Goal: Contribute content: Add original content to the website for others to see

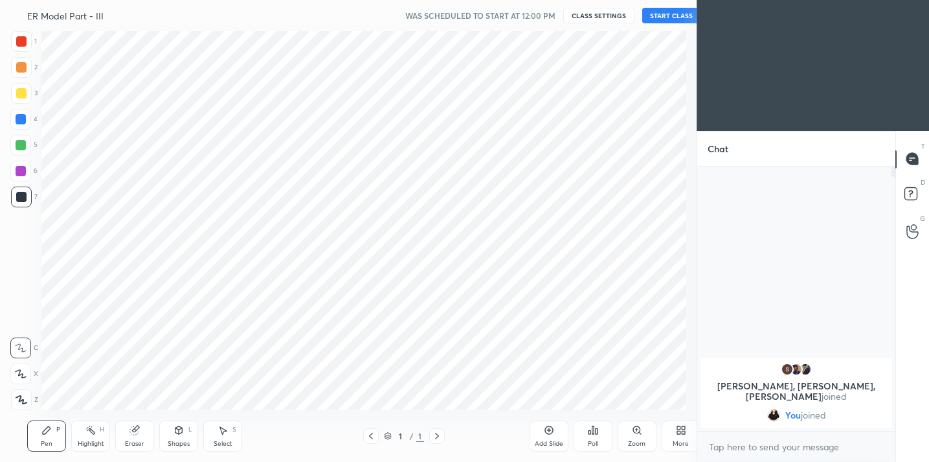
scroll to position [64357, 64090]
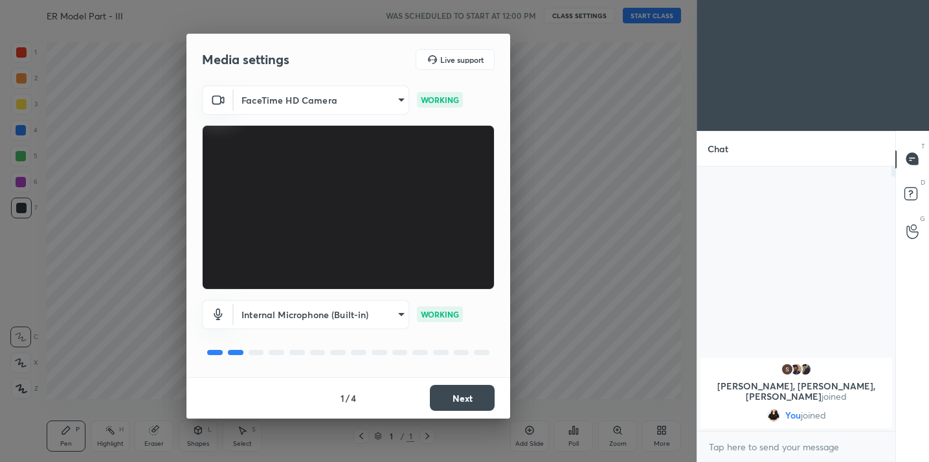
click at [453, 399] on button "Next" at bounding box center [462, 398] width 65 height 26
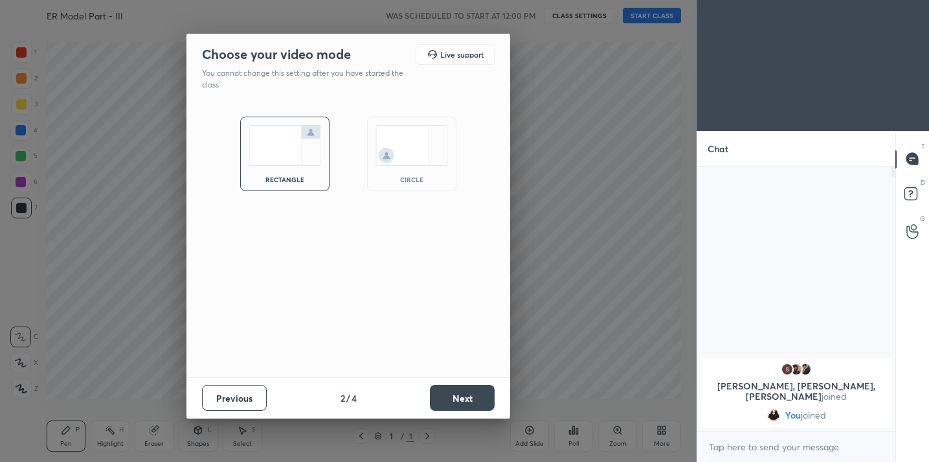
click at [454, 399] on button "Next" at bounding box center [462, 398] width 65 height 26
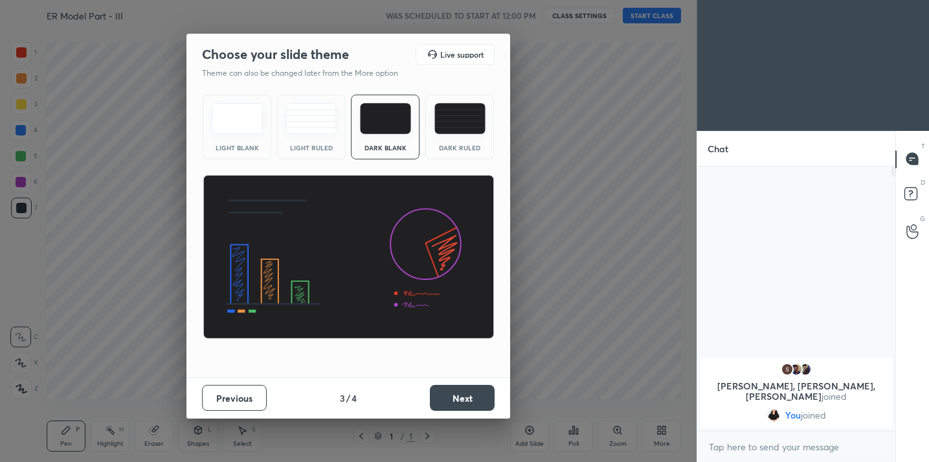
click at [454, 399] on button "Next" at bounding box center [462, 398] width 65 height 26
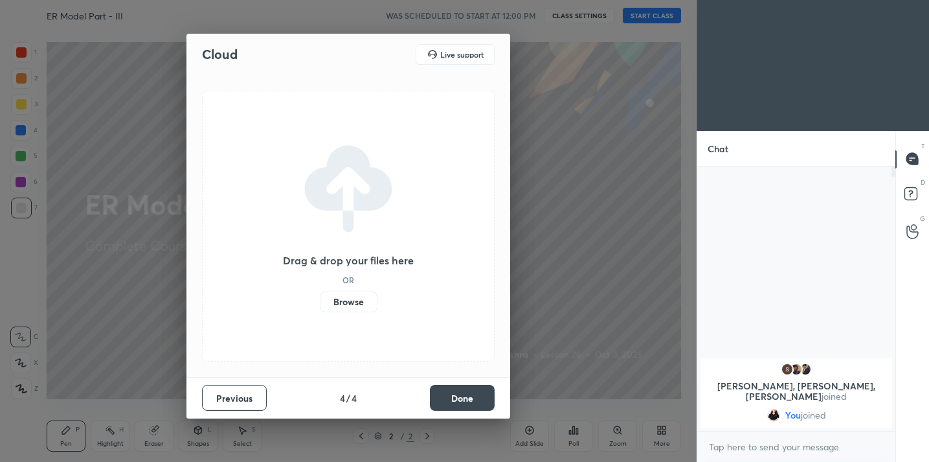
click at [454, 399] on button "Done" at bounding box center [462, 398] width 65 height 26
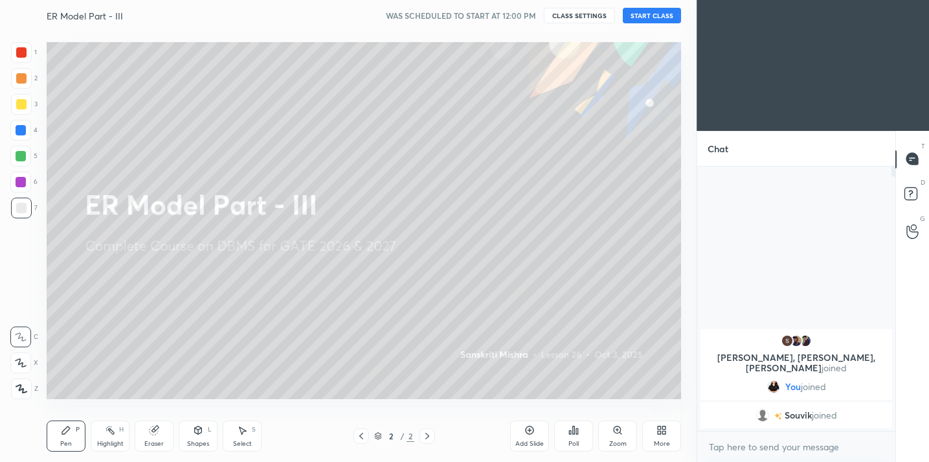
click at [638, 18] on button "START CLASS" at bounding box center [652, 16] width 58 height 16
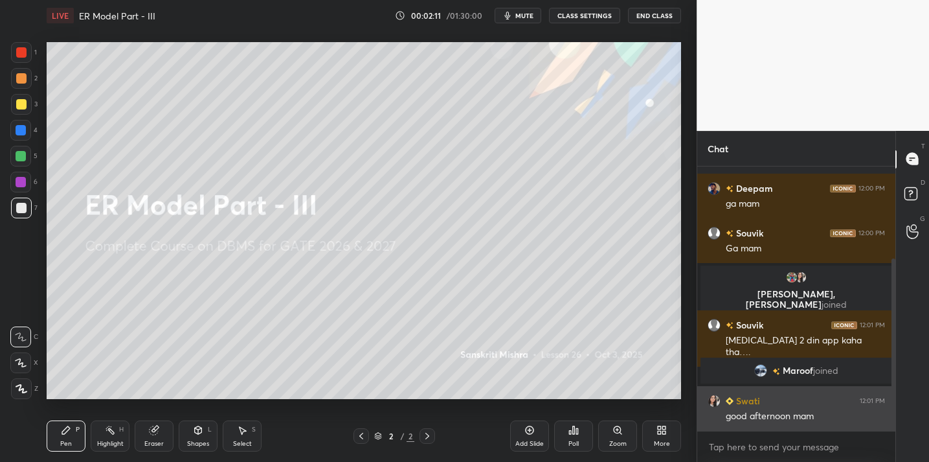
scroll to position [186, 0]
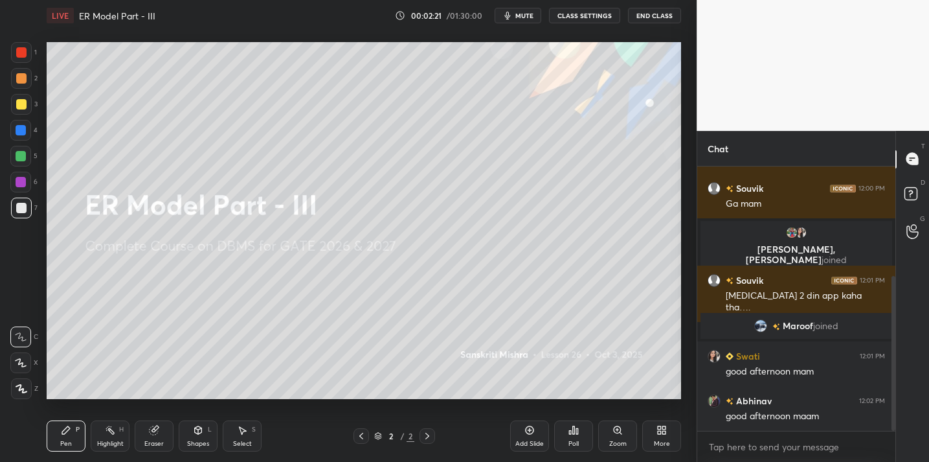
click at [577, 438] on div "Poll" at bounding box center [573, 435] width 39 height 31
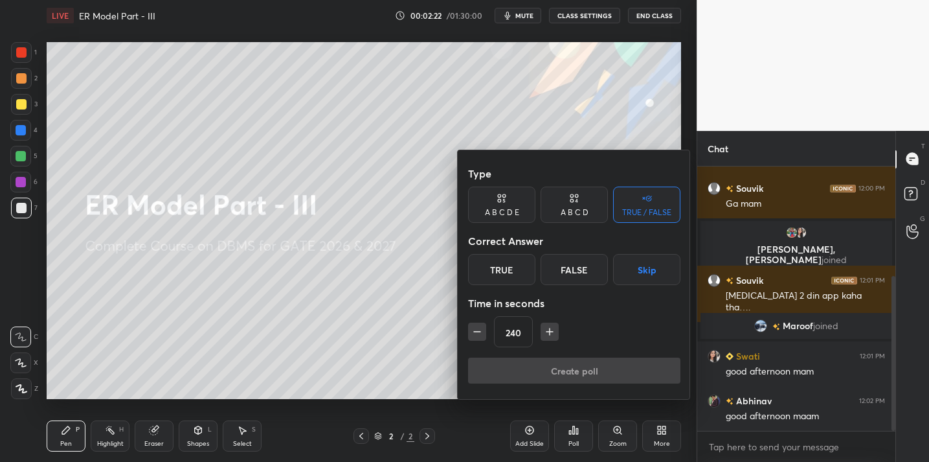
click at [517, 262] on div "True" at bounding box center [501, 269] width 67 height 31
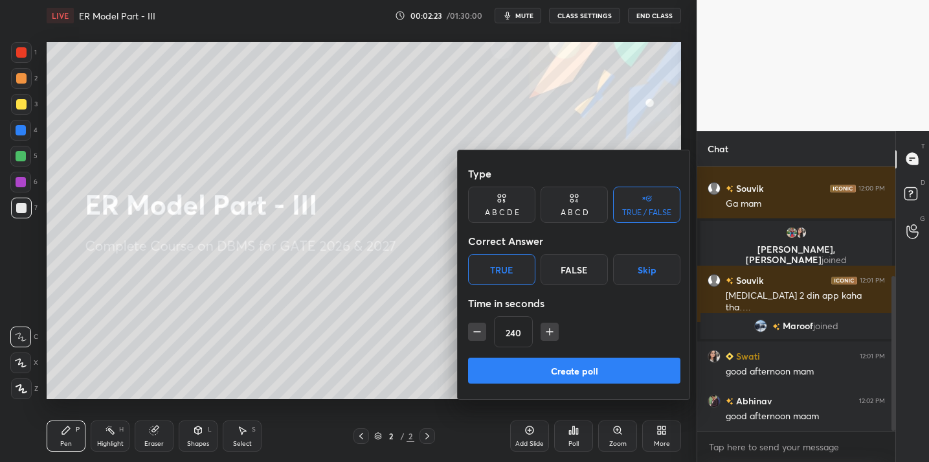
click at [542, 371] on button "Create poll" at bounding box center [574, 370] width 212 height 26
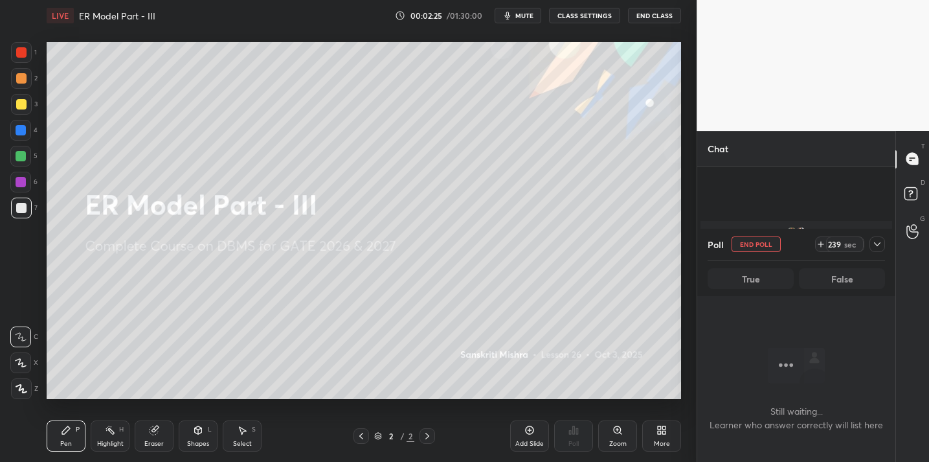
scroll to position [298, 0]
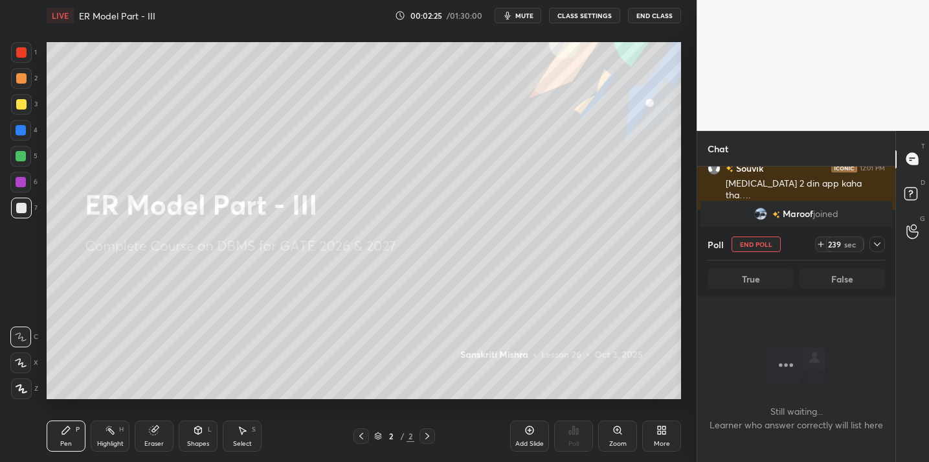
click at [877, 241] on icon at bounding box center [877, 244] width 10 height 10
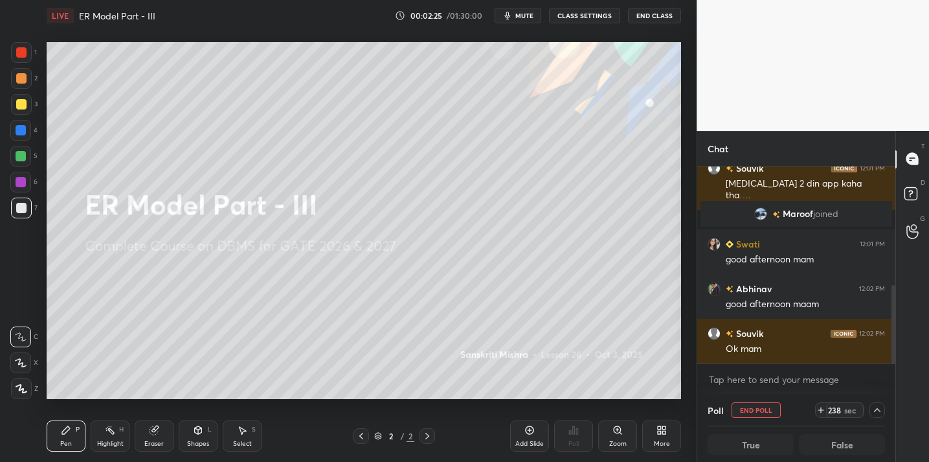
scroll to position [1, 5]
click at [545, 434] on div "Add Slide" at bounding box center [529, 435] width 39 height 31
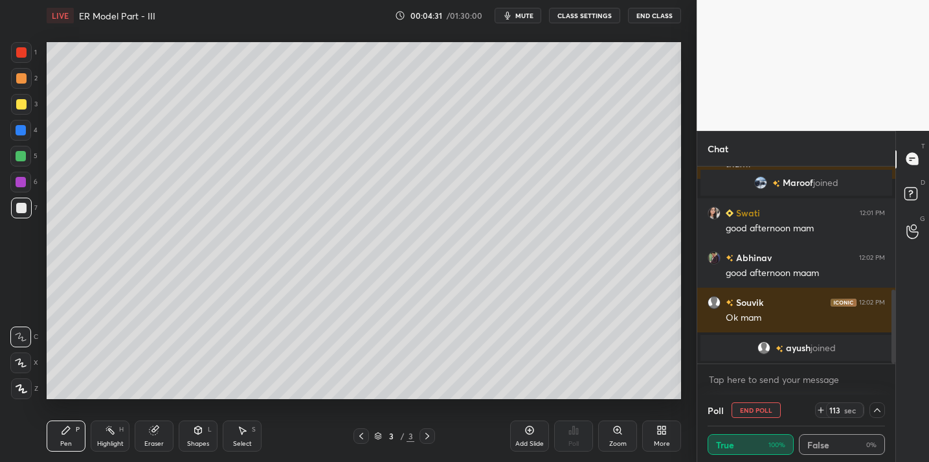
scroll to position [346, 0]
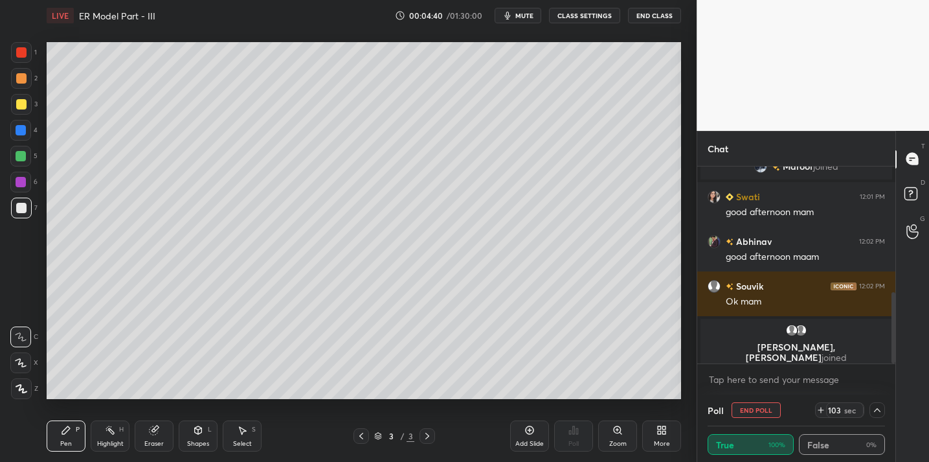
click at [519, 440] on div "Add Slide" at bounding box center [529, 443] width 28 height 6
click at [661, 434] on icon at bounding box center [661, 430] width 10 height 10
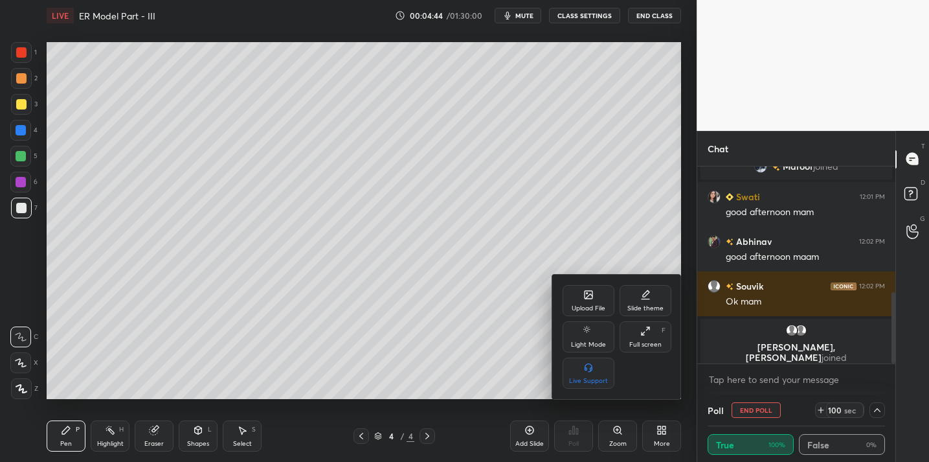
click at [588, 305] on div "Upload File" at bounding box center [589, 308] width 34 height 6
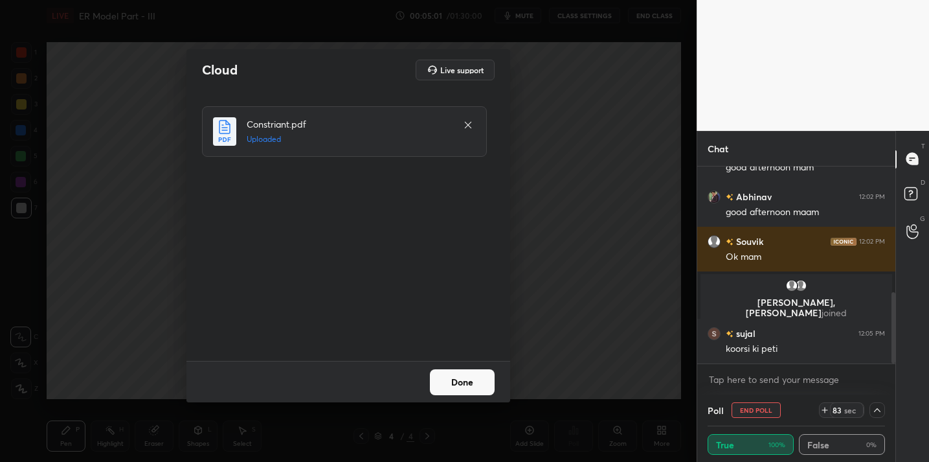
scroll to position [391, 0]
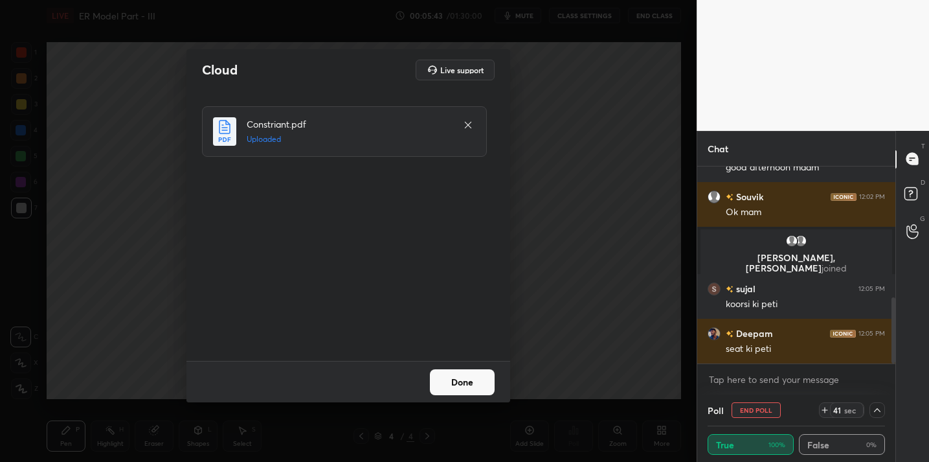
click at [453, 380] on button "Done" at bounding box center [462, 382] width 65 height 26
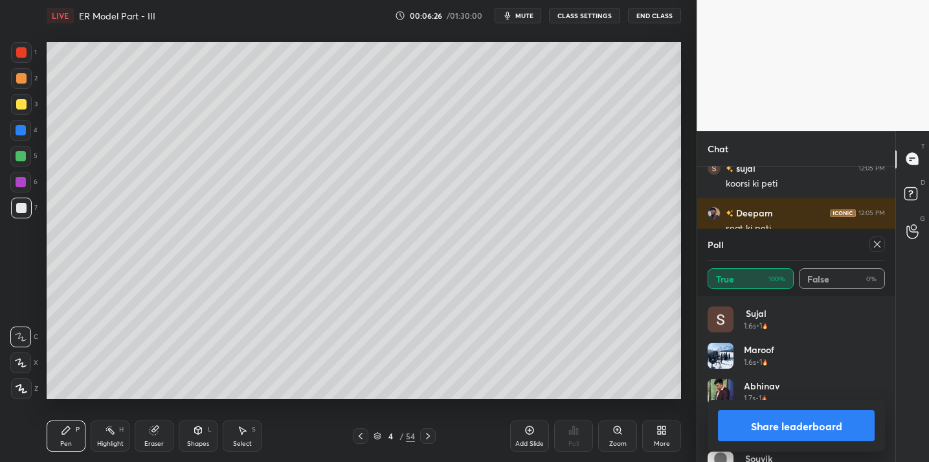
scroll to position [530, 0]
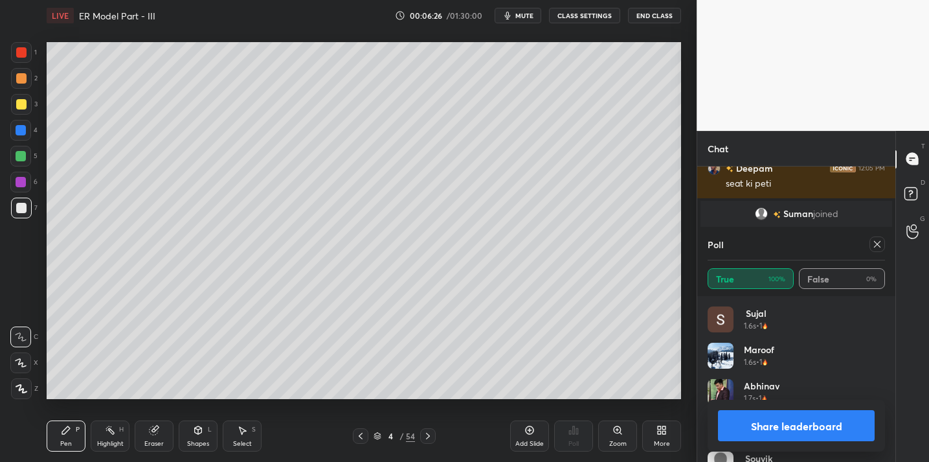
click at [877, 243] on icon at bounding box center [877, 244] width 6 height 6
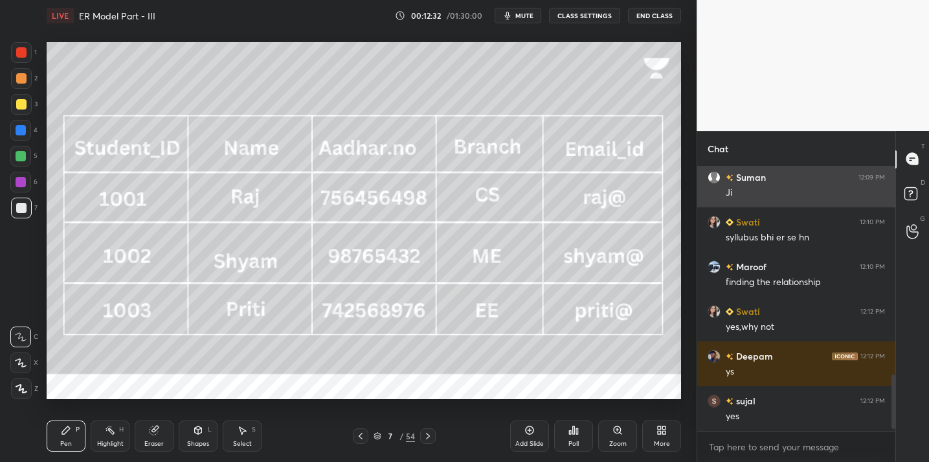
scroll to position [1026, 0]
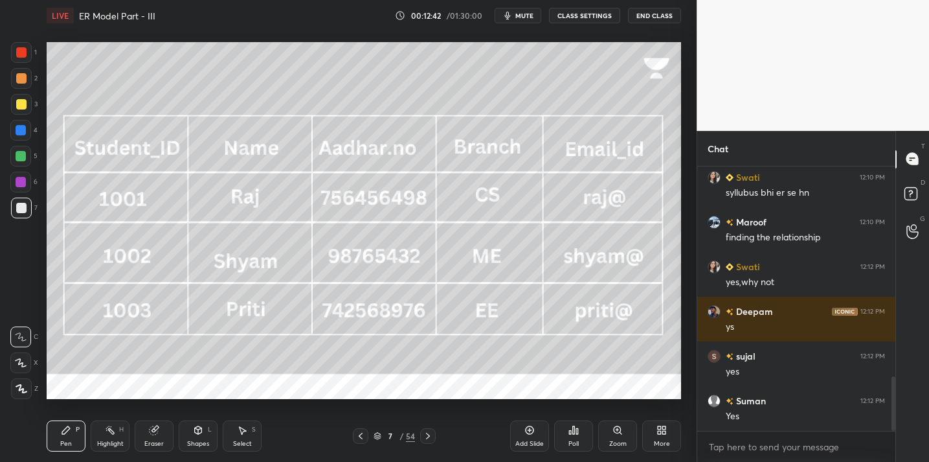
click at [27, 103] on div at bounding box center [21, 104] width 21 height 21
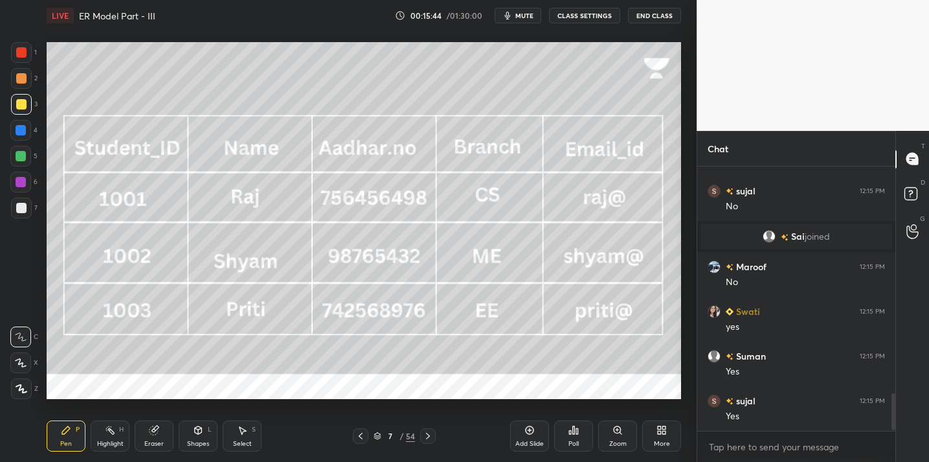
scroll to position [1642, 0]
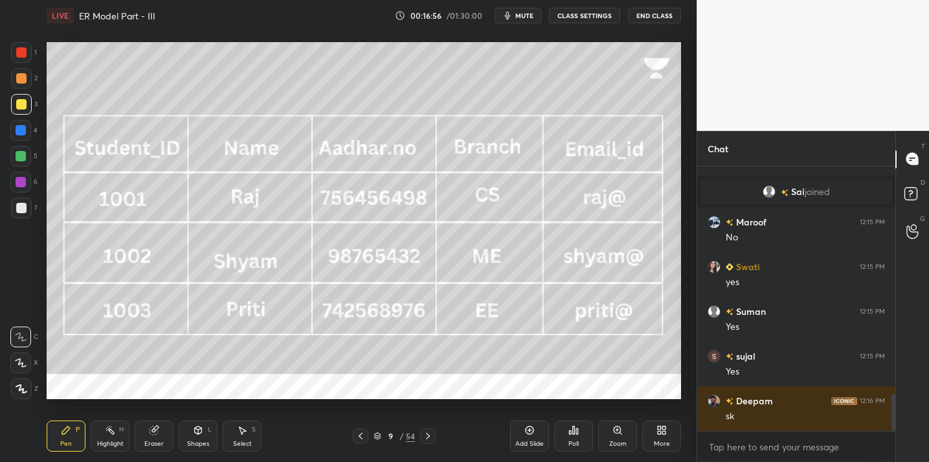
click at [526, 434] on icon at bounding box center [529, 430] width 10 height 10
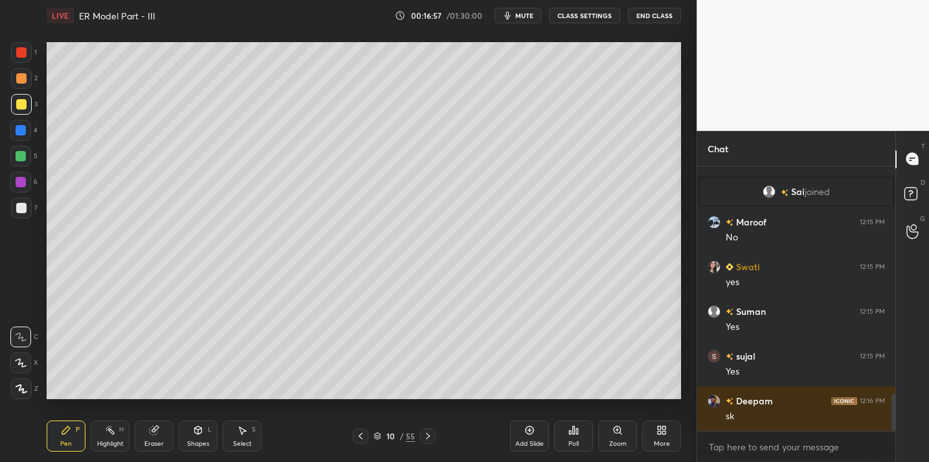
click at [186, 432] on div "Shapes L" at bounding box center [198, 435] width 39 height 31
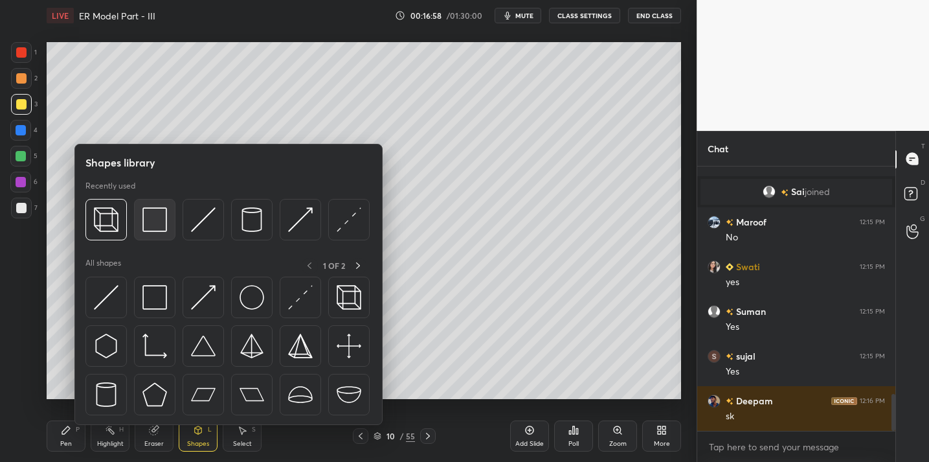
click at [153, 235] on div at bounding box center [154, 219] width 41 height 41
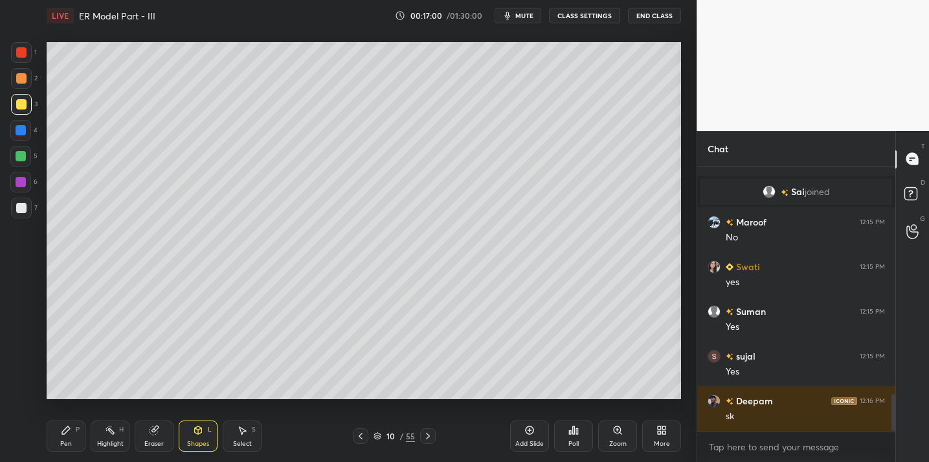
click at [69, 434] on icon at bounding box center [66, 430] width 10 height 10
click at [18, 209] on div at bounding box center [21, 208] width 10 height 10
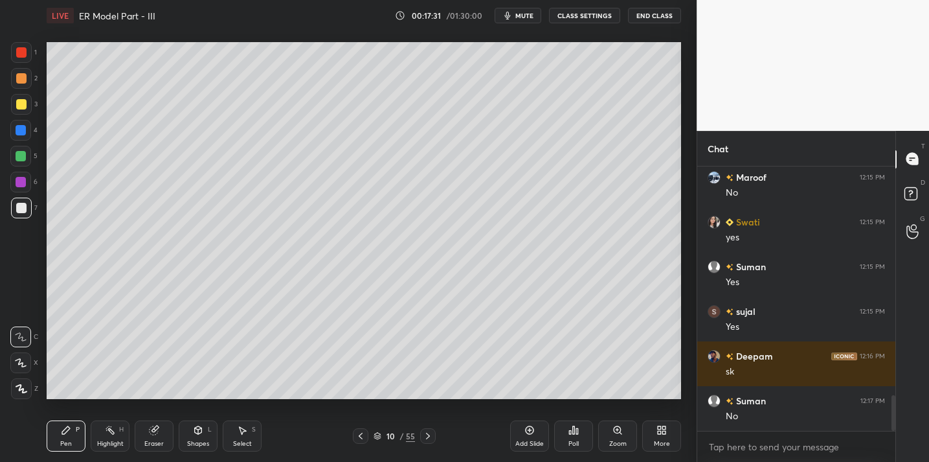
scroll to position [1732, 0]
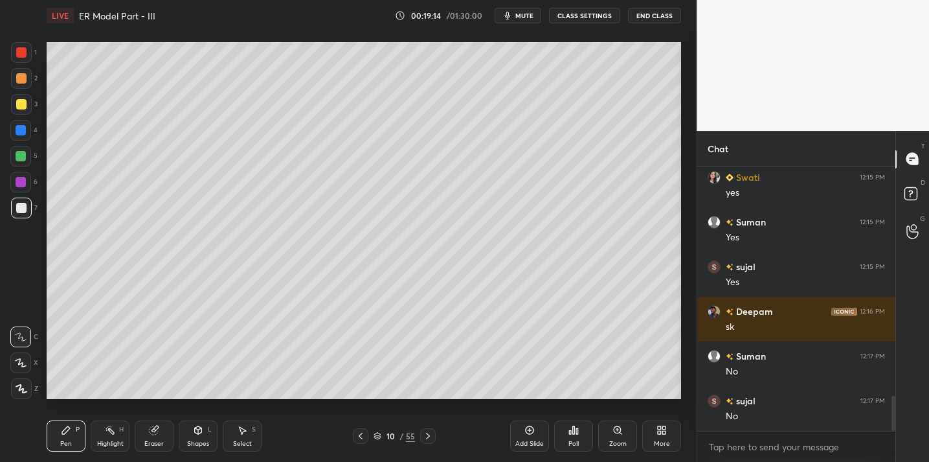
drag, startPoint x: 18, startPoint y: 105, endPoint x: 36, endPoint y: 113, distance: 20.0
click at [21, 107] on div at bounding box center [21, 104] width 10 height 10
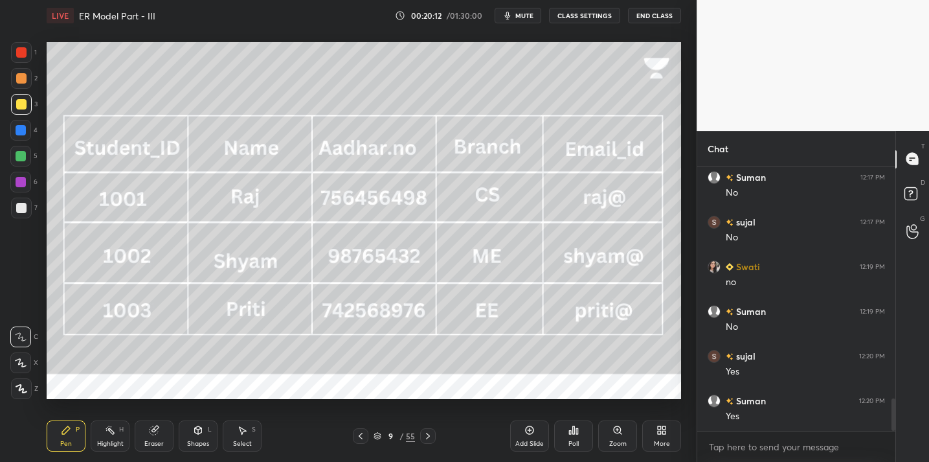
scroll to position [1955, 0]
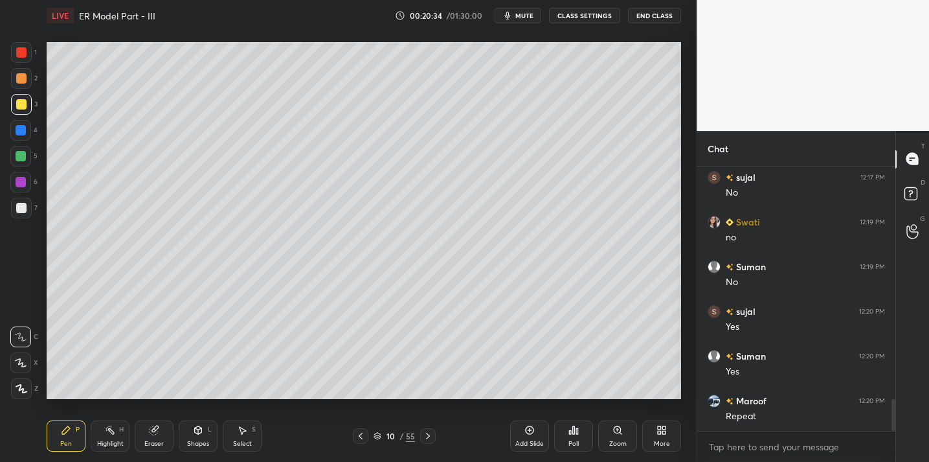
click at [522, 440] on div "Add Slide" at bounding box center [529, 443] width 28 height 6
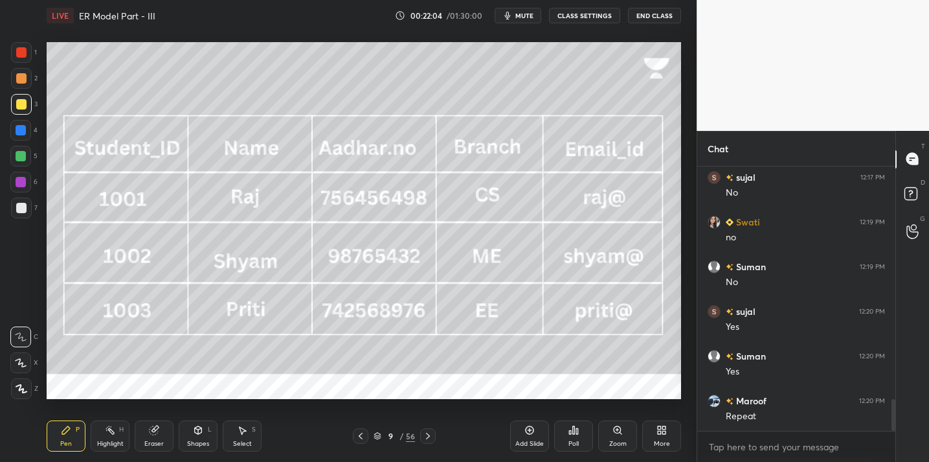
drag, startPoint x: 153, startPoint y: 440, endPoint x: 156, endPoint y: 420, distance: 20.2
click at [153, 440] on div "Eraser" at bounding box center [153, 443] width 19 height 6
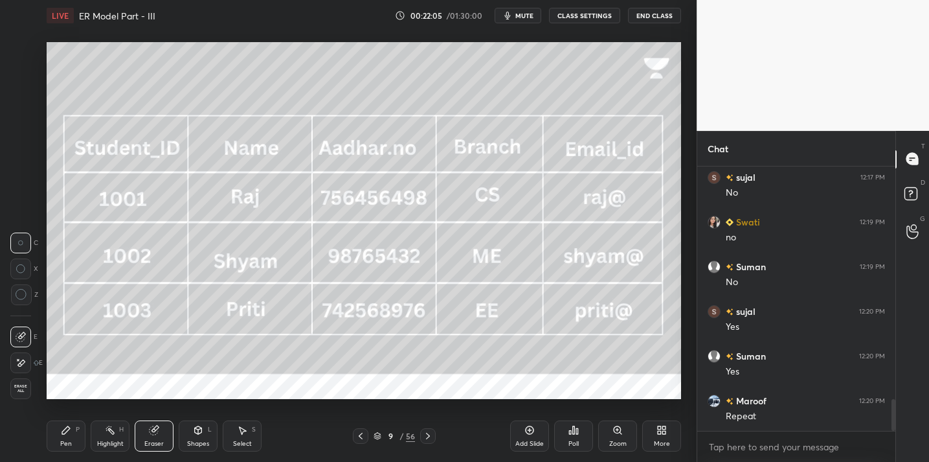
click at [19, 394] on div "Erase all" at bounding box center [20, 388] width 21 height 21
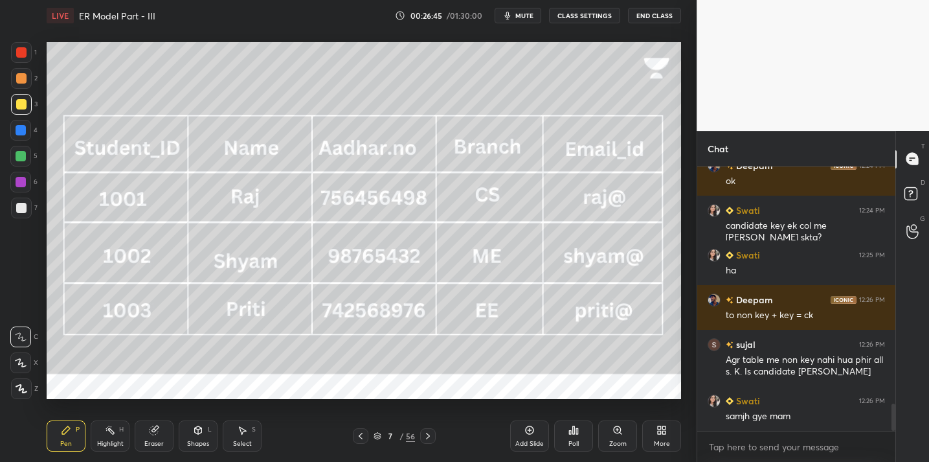
scroll to position [2324, 0]
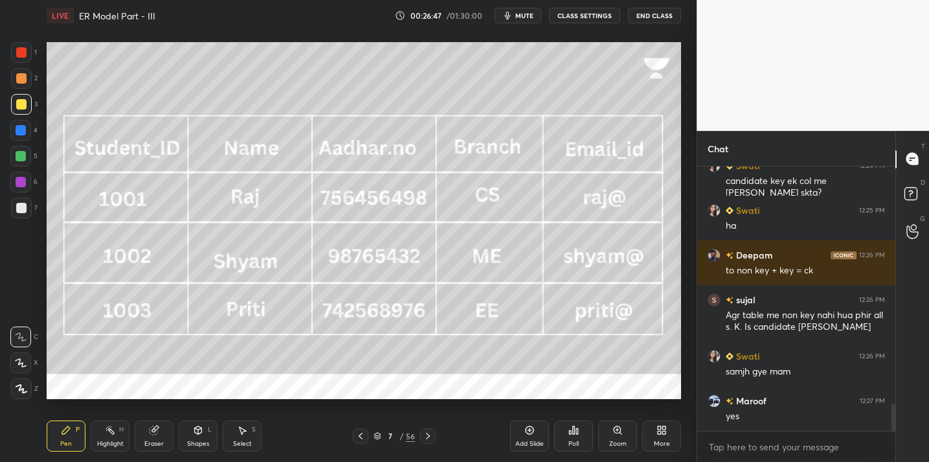
click at [535, 432] on div "Add Slide" at bounding box center [529, 435] width 39 height 31
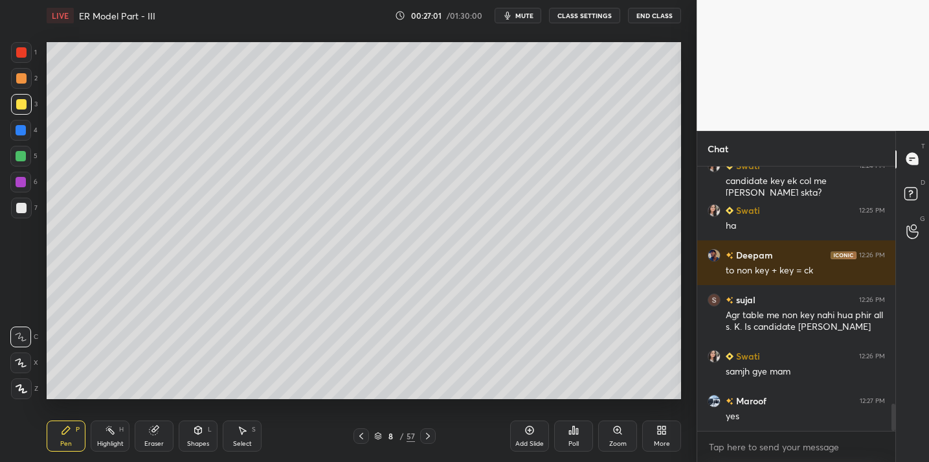
drag, startPoint x: 24, startPoint y: 206, endPoint x: 42, endPoint y: 194, distance: 21.5
click at [25, 205] on div at bounding box center [21, 208] width 10 height 10
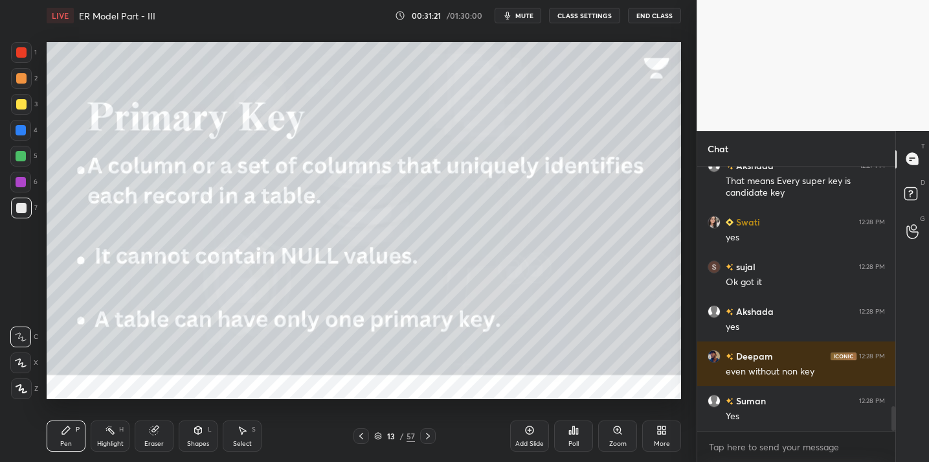
scroll to position [2635, 0]
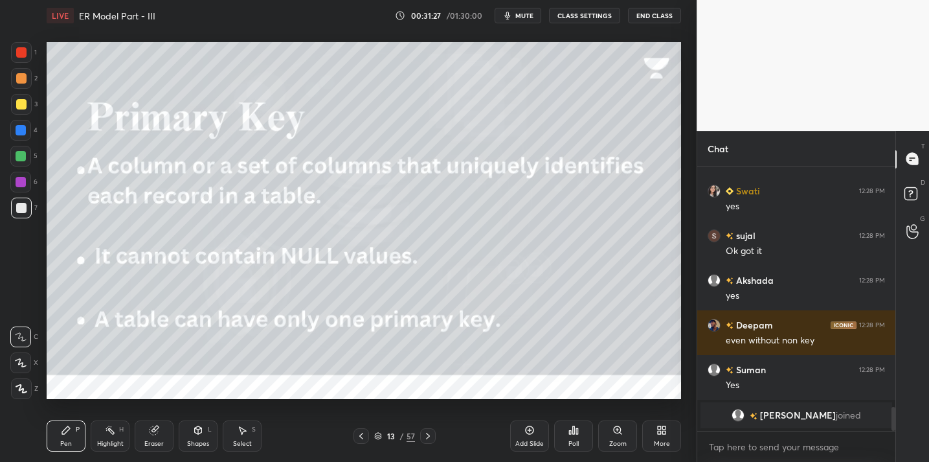
click at [526, 441] on div "Add Slide" at bounding box center [529, 443] width 28 height 6
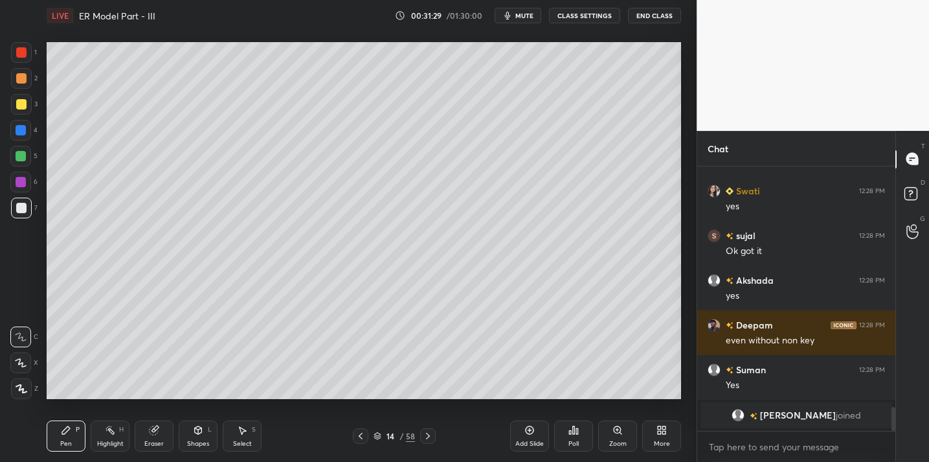
click at [25, 105] on div at bounding box center [21, 104] width 10 height 10
click at [23, 210] on div at bounding box center [21, 208] width 10 height 10
drag, startPoint x: 146, startPoint y: 445, endPoint x: 194, endPoint y: 406, distance: 62.1
click at [150, 442] on div "Eraser" at bounding box center [153, 443] width 19 height 6
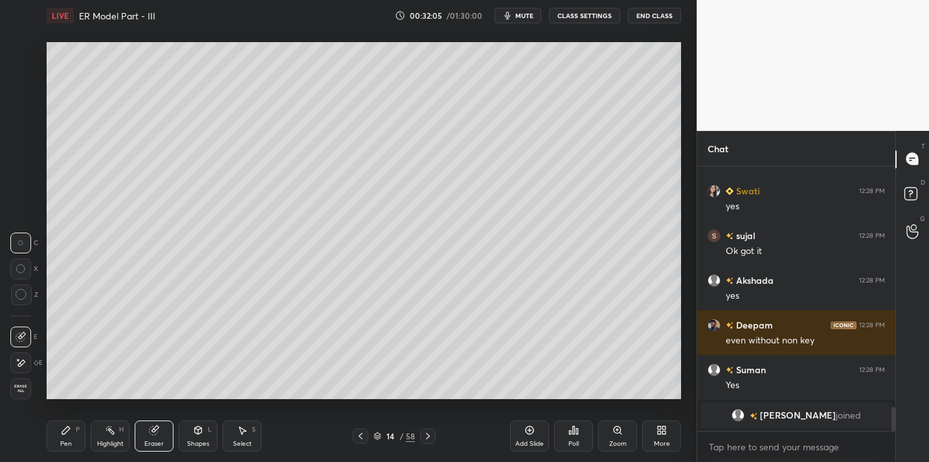
click at [21, 296] on icon at bounding box center [22, 295] width 12 height 12
click at [69, 433] on icon at bounding box center [66, 430] width 10 height 10
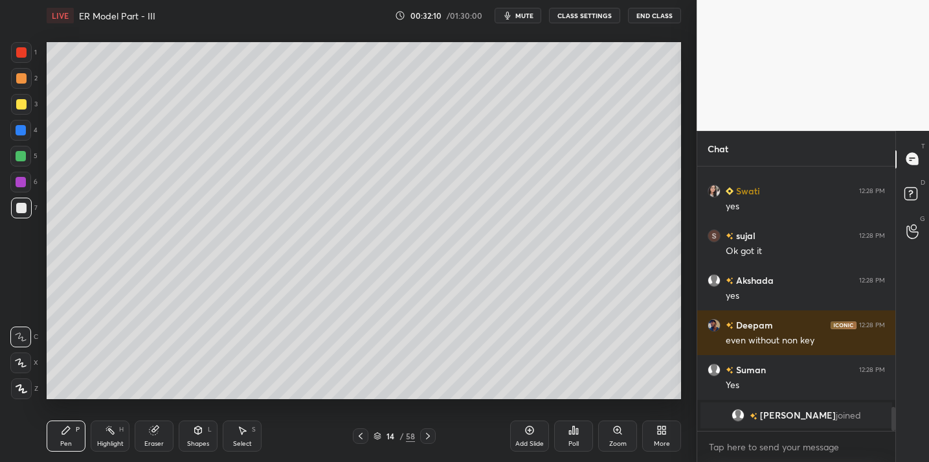
drag, startPoint x: 170, startPoint y: 432, endPoint x: 173, endPoint y: 426, distance: 6.7
click at [171, 430] on div "Eraser" at bounding box center [154, 435] width 39 height 31
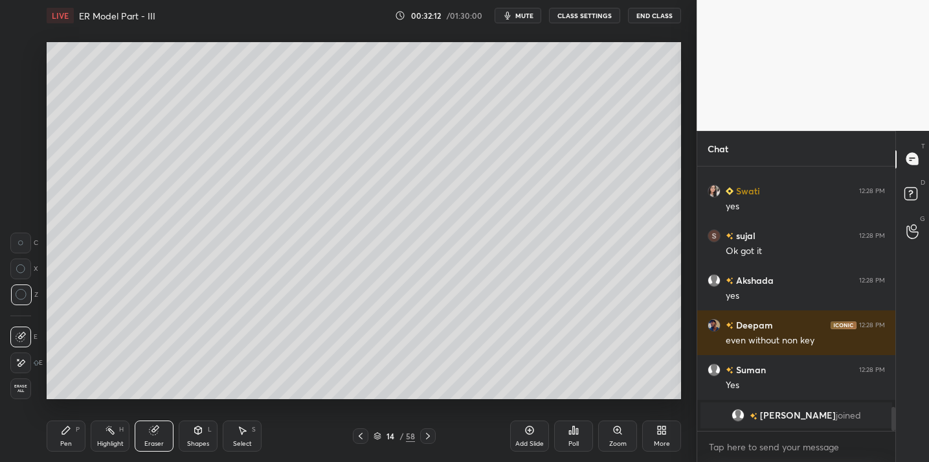
click at [76, 438] on div "Pen P" at bounding box center [66, 435] width 39 height 31
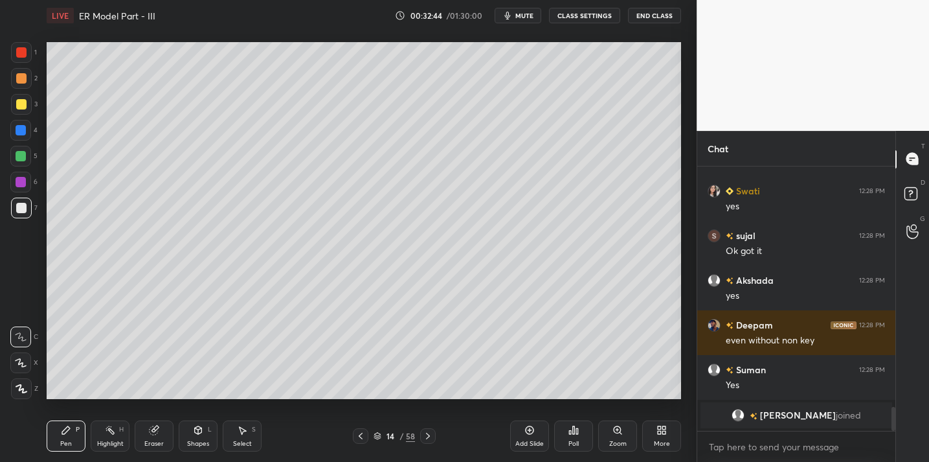
click at [21, 111] on div at bounding box center [21, 104] width 21 height 21
click at [24, 212] on div at bounding box center [21, 208] width 10 height 10
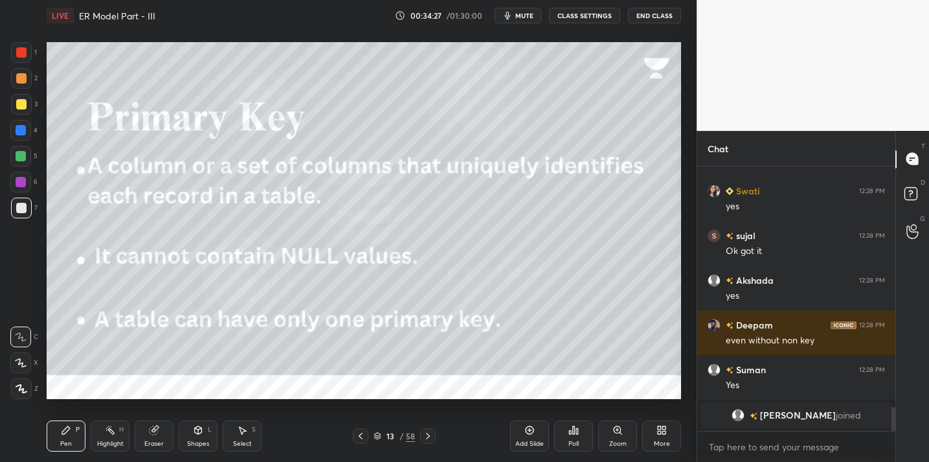
click at [162, 429] on div "Eraser" at bounding box center [154, 435] width 39 height 31
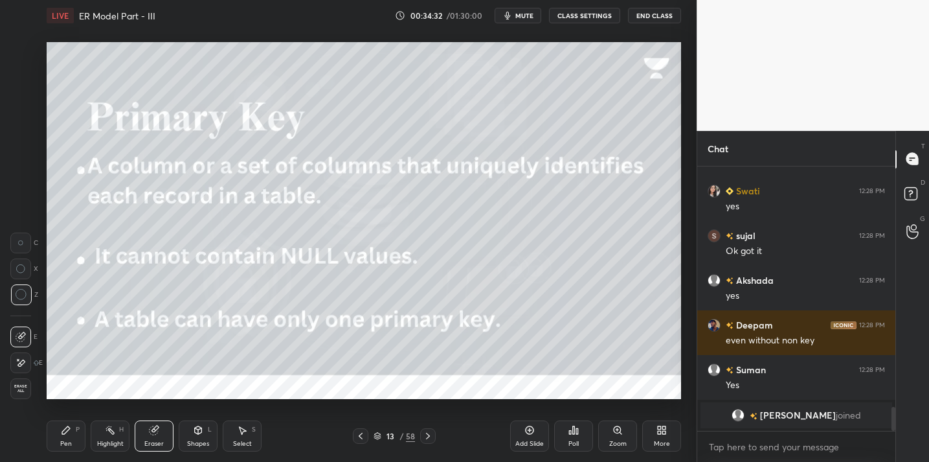
click at [52, 442] on div "Pen P" at bounding box center [66, 435] width 39 height 31
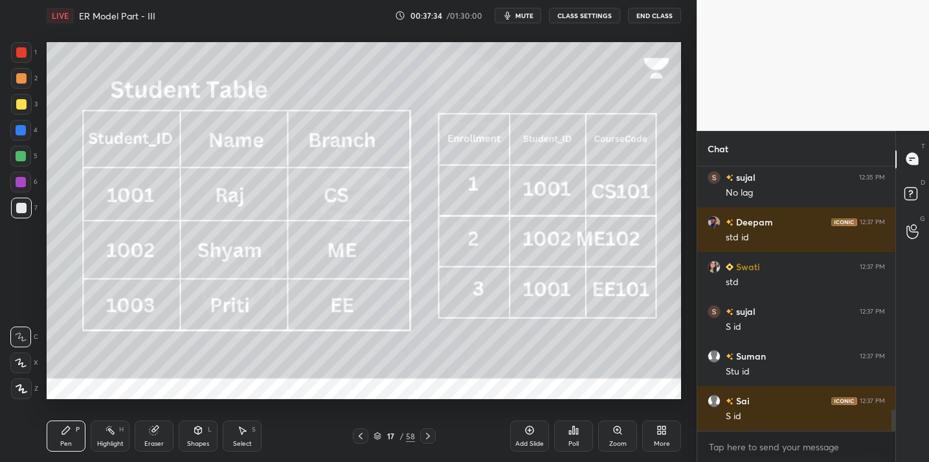
scroll to position [3094, 0]
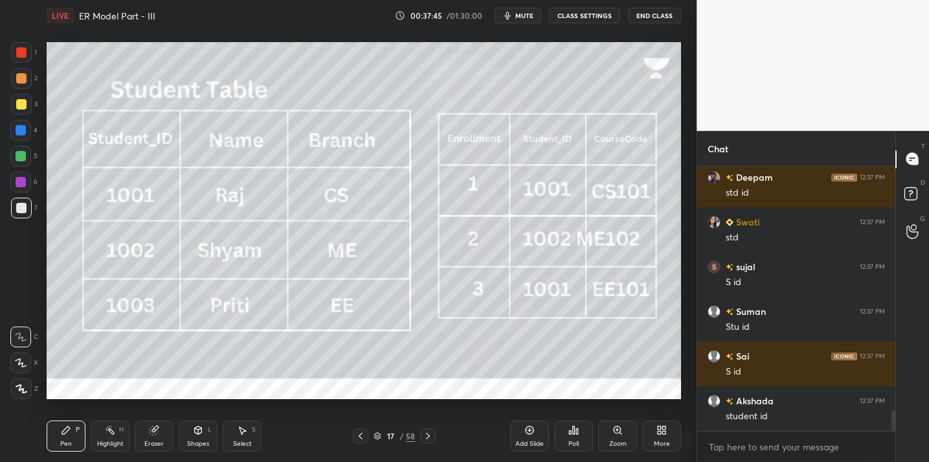
click at [20, 105] on div at bounding box center [21, 104] width 10 height 10
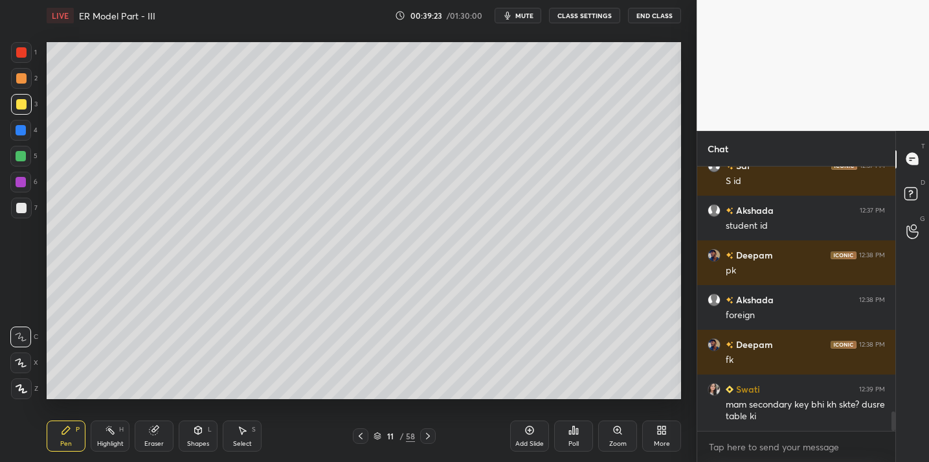
scroll to position [3329, 0]
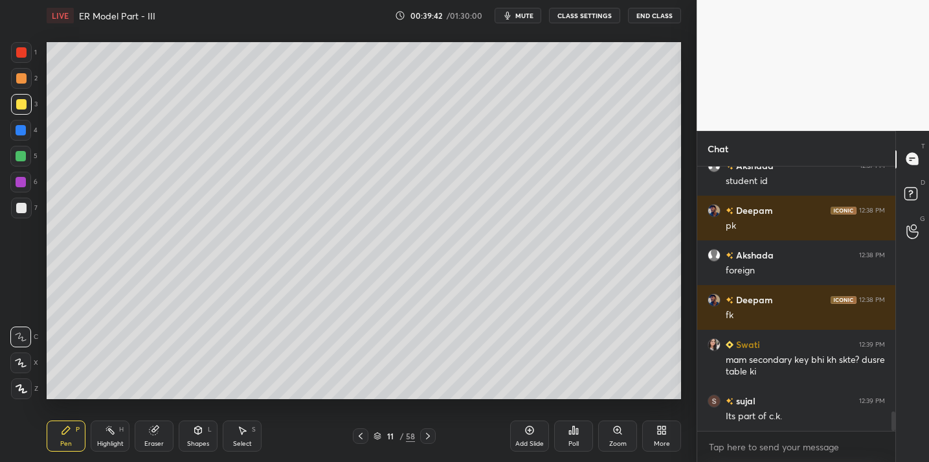
drag, startPoint x: 14, startPoint y: 215, endPoint x: 25, endPoint y: 204, distance: 16.0
click at [15, 214] on div at bounding box center [21, 207] width 21 height 21
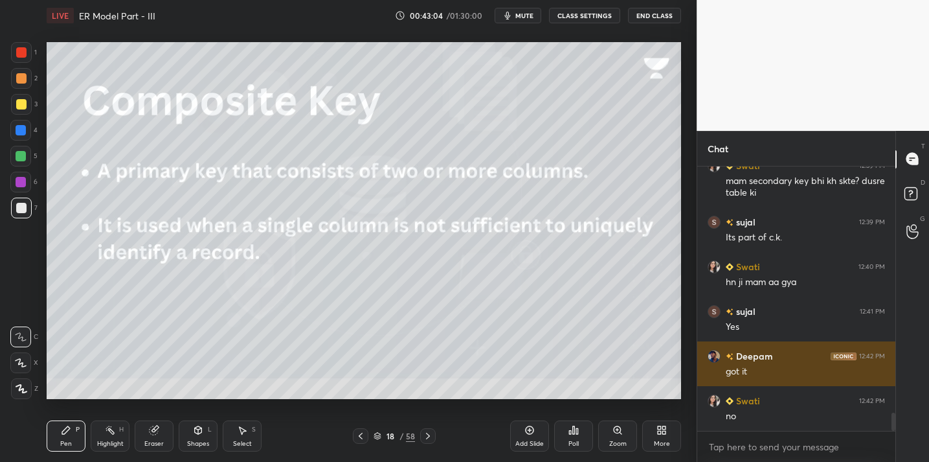
scroll to position [3553, 0]
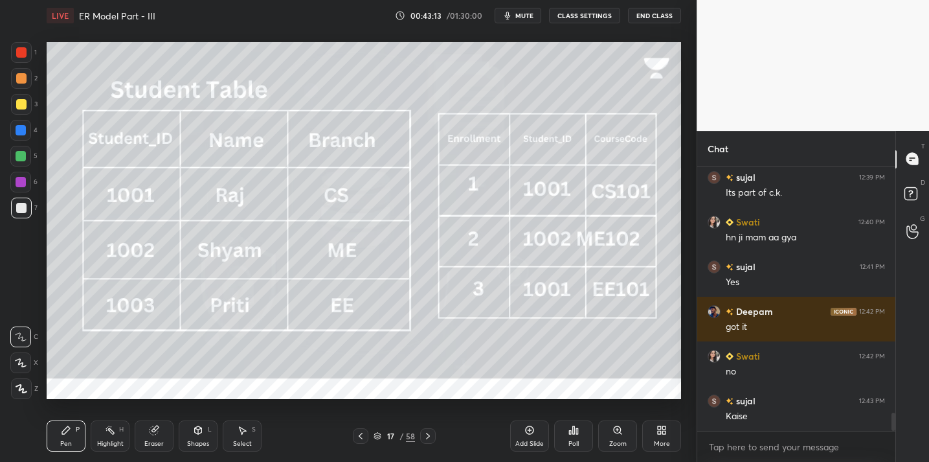
click at [524, 443] on div "Add Slide" at bounding box center [529, 443] width 28 height 6
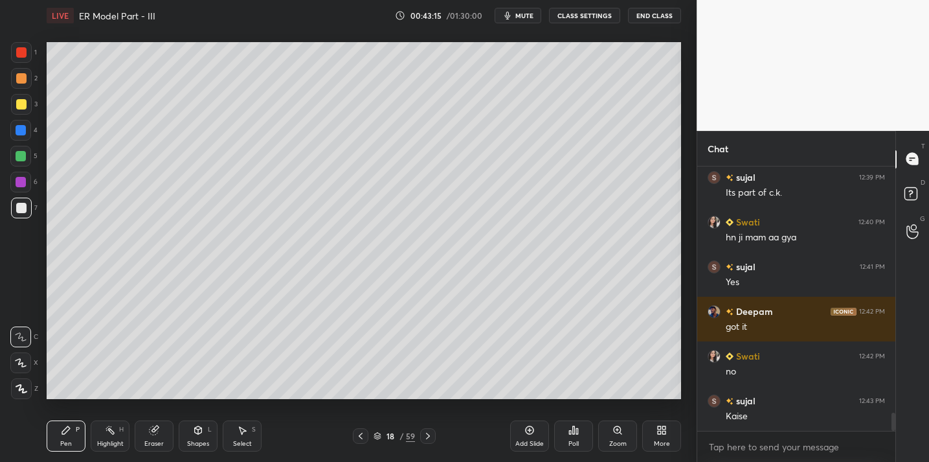
scroll to position [3566, 0]
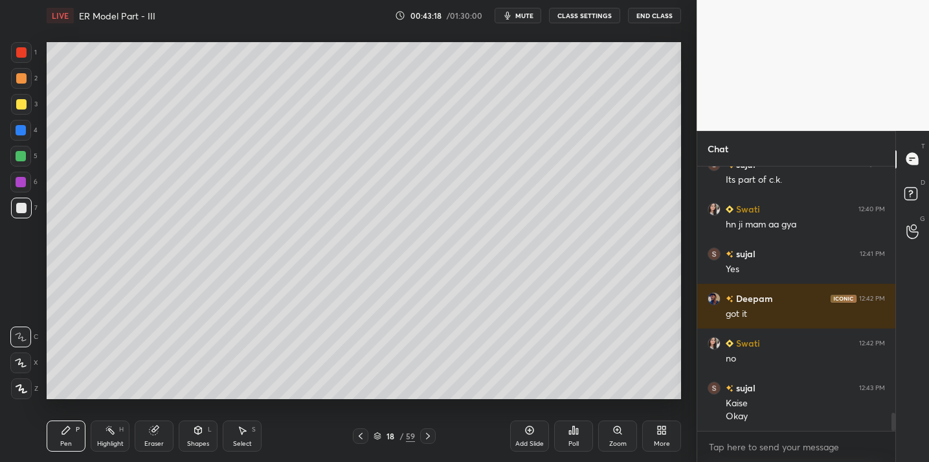
click at [202, 429] on icon at bounding box center [198, 430] width 10 height 10
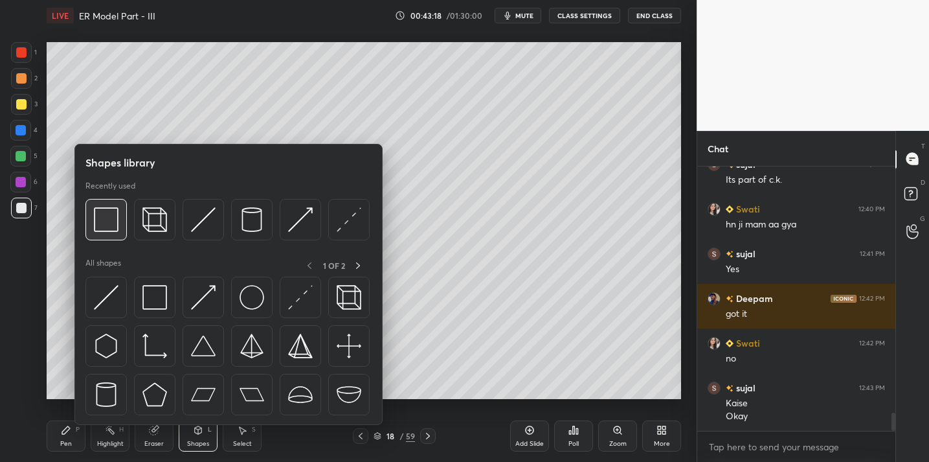
click at [116, 226] on img at bounding box center [106, 219] width 25 height 25
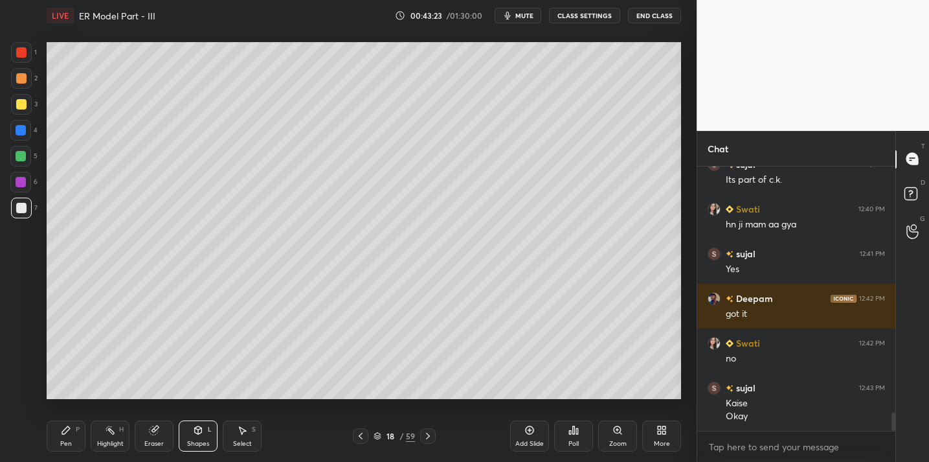
drag, startPoint x: 67, startPoint y: 435, endPoint x: 78, endPoint y: 431, distance: 11.7
click at [67, 435] on div "Pen P" at bounding box center [66, 435] width 39 height 31
drag, startPoint x: 27, startPoint y: 107, endPoint x: 19, endPoint y: 108, distance: 7.2
click at [25, 109] on div at bounding box center [21, 104] width 21 height 21
click at [22, 207] on div at bounding box center [21, 208] width 10 height 10
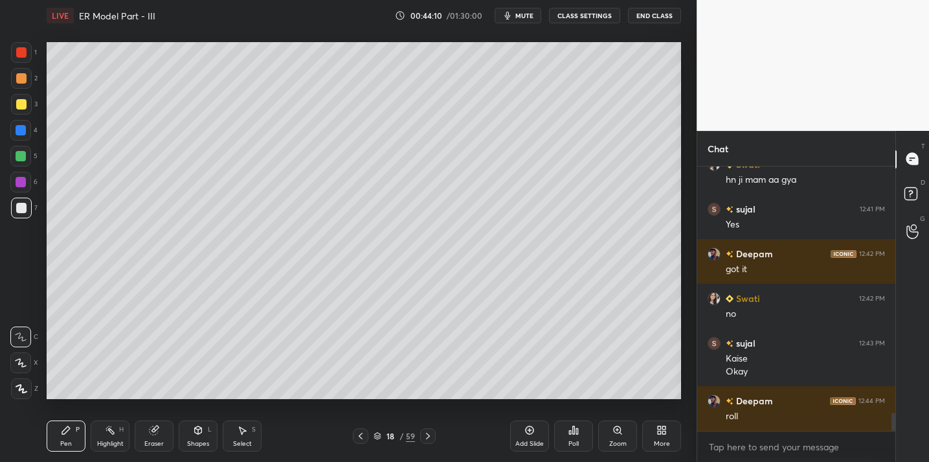
scroll to position [3655, 0]
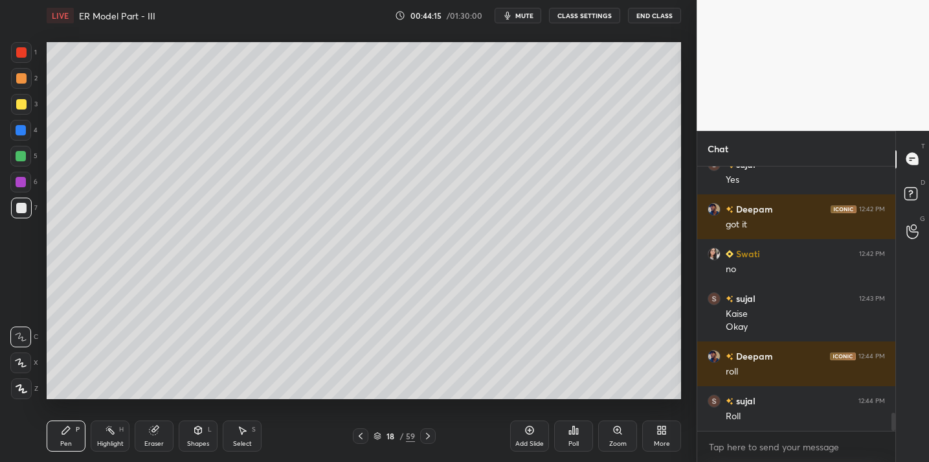
click at [156, 443] on div "Eraser" at bounding box center [153, 443] width 19 height 6
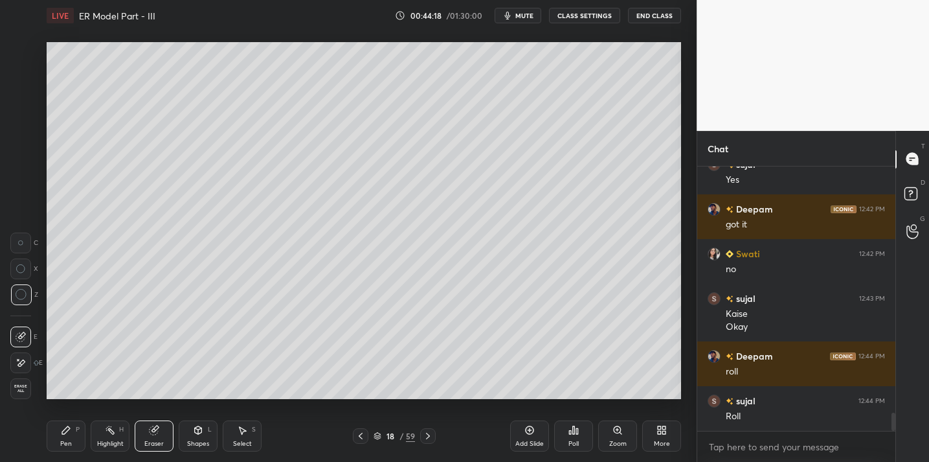
click at [60, 441] on div "Pen P" at bounding box center [66, 435] width 39 height 31
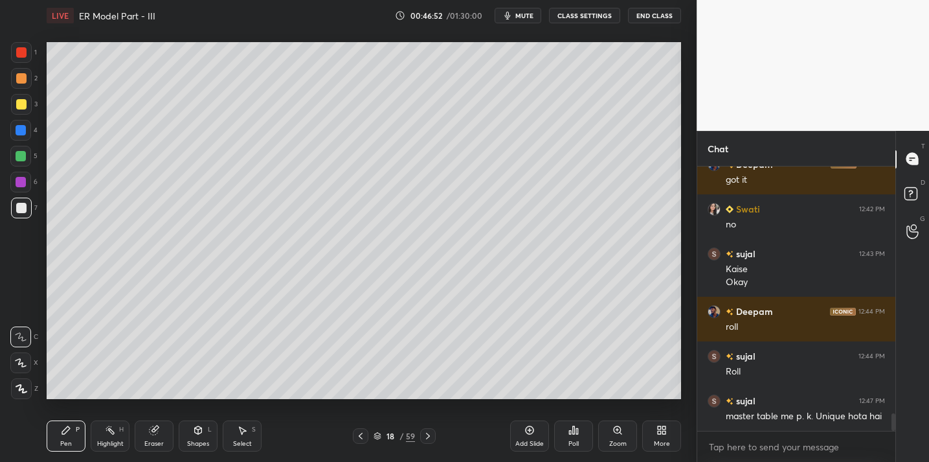
scroll to position [3713, 0]
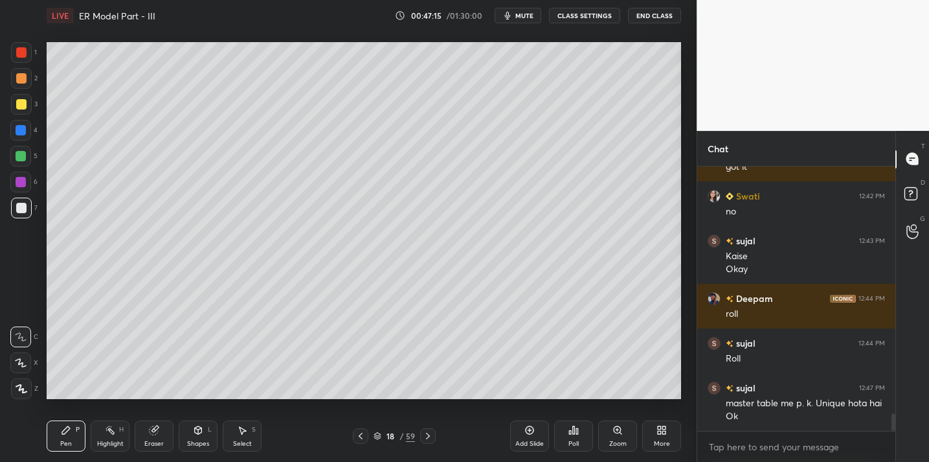
click at [144, 430] on div "Eraser" at bounding box center [154, 435] width 39 height 31
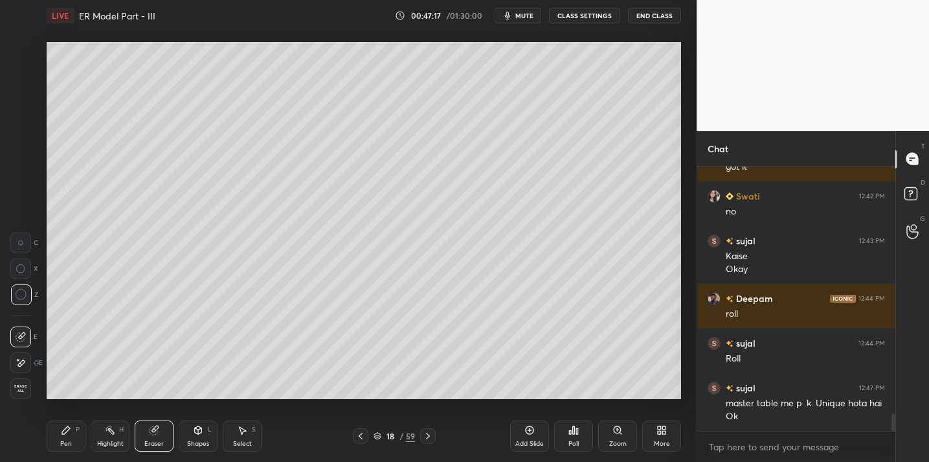
drag, startPoint x: 75, startPoint y: 434, endPoint x: 107, endPoint y: 420, distance: 35.1
click at [77, 434] on div "Pen P" at bounding box center [66, 435] width 39 height 31
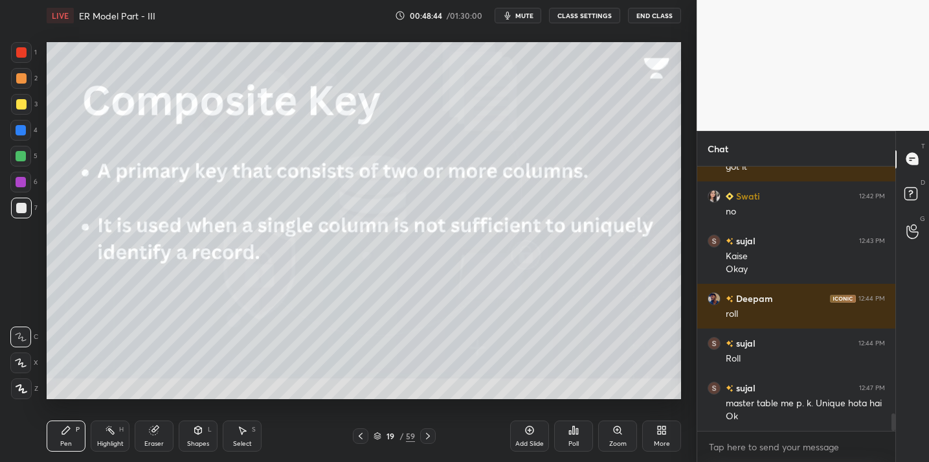
click at [533, 438] on div "Add Slide" at bounding box center [529, 435] width 39 height 31
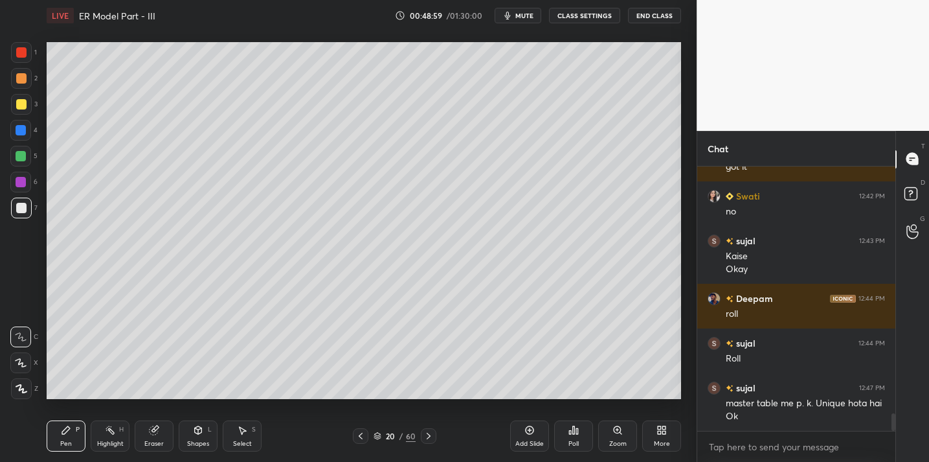
click at [26, 107] on div at bounding box center [21, 104] width 21 height 21
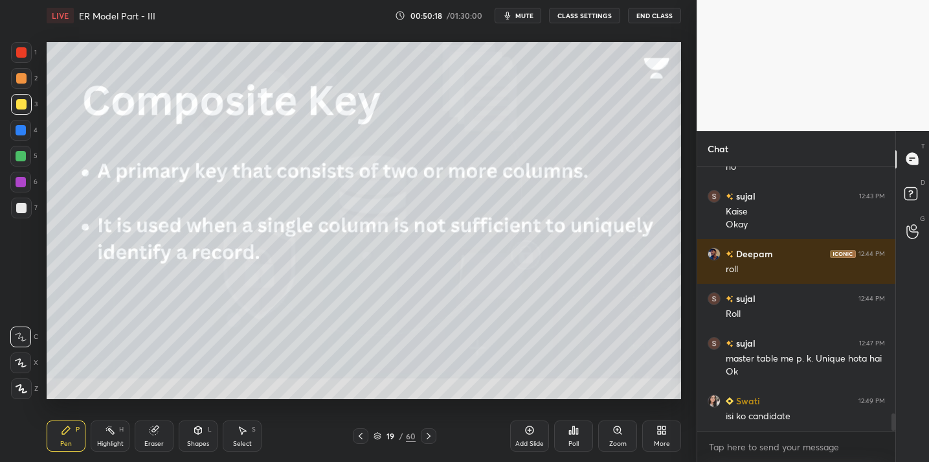
scroll to position [3802, 0]
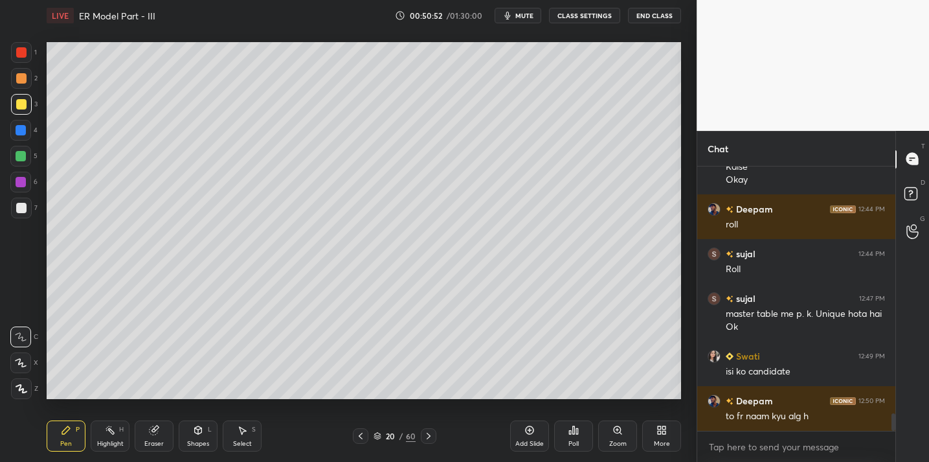
click at [530, 441] on div "Add Slide" at bounding box center [529, 443] width 28 height 6
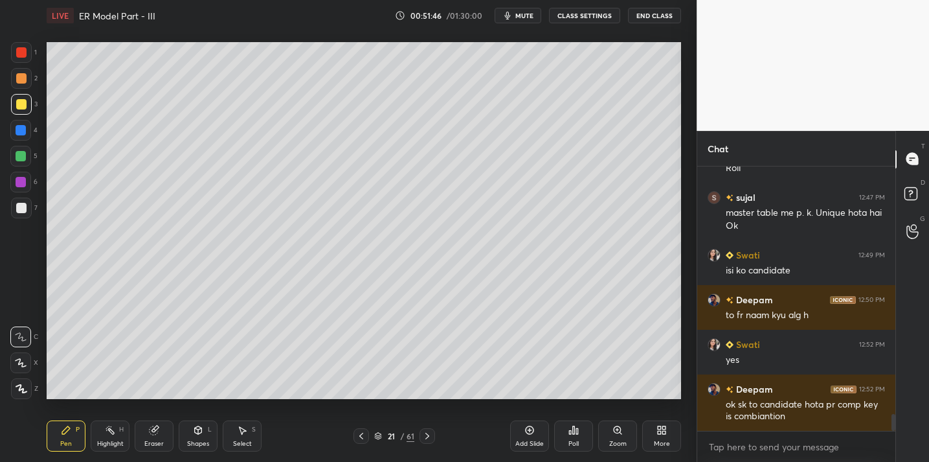
scroll to position [3948, 0]
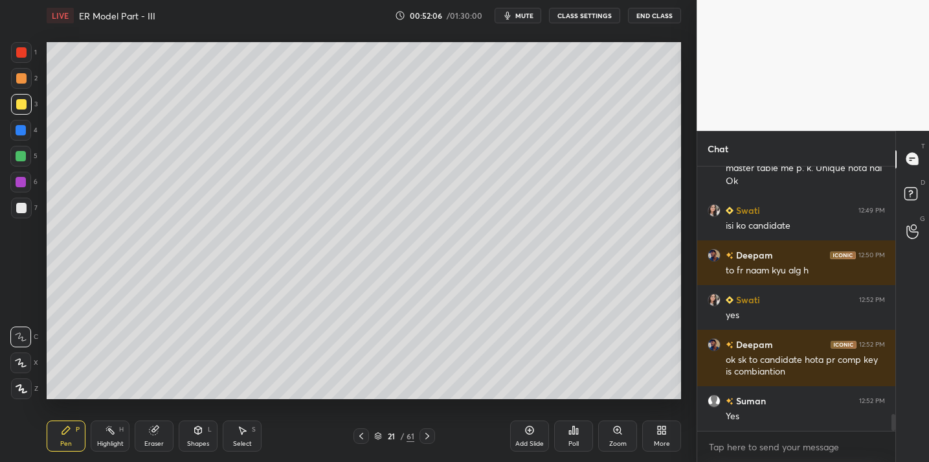
click at [571, 430] on icon at bounding box center [571, 431] width 2 height 3
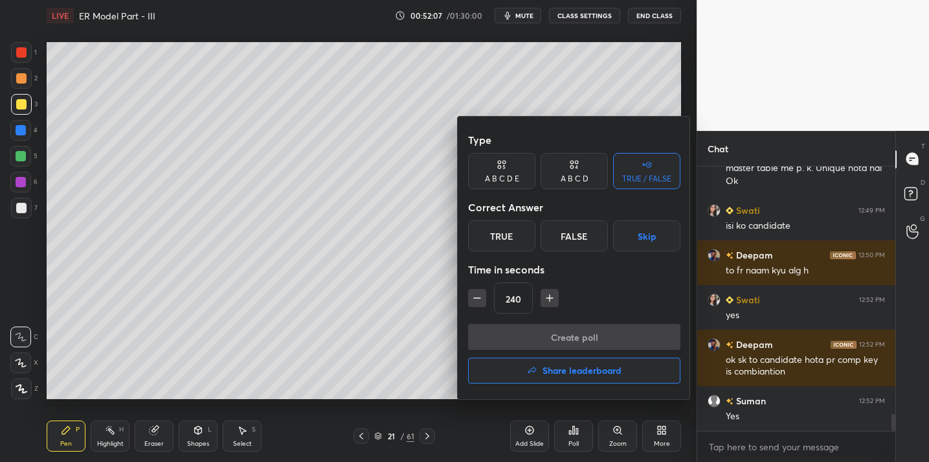
click at [509, 242] on div "True" at bounding box center [501, 235] width 67 height 31
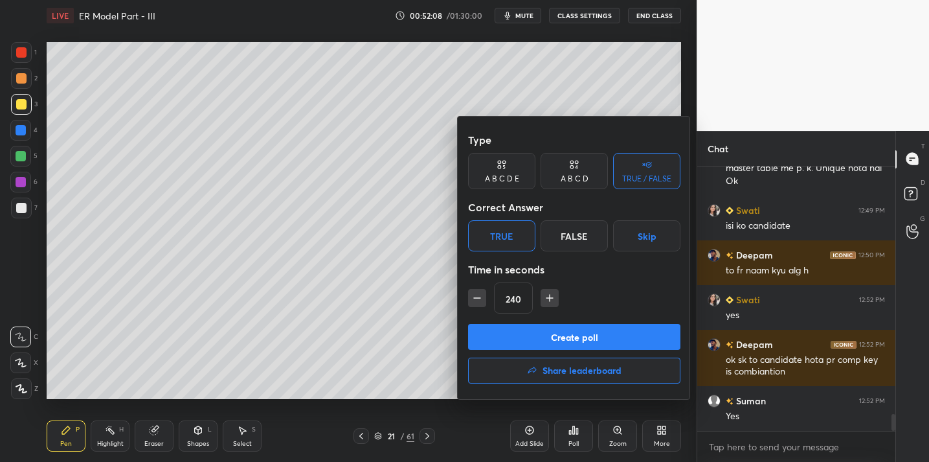
click at [512, 333] on button "Create poll" at bounding box center [574, 337] width 212 height 26
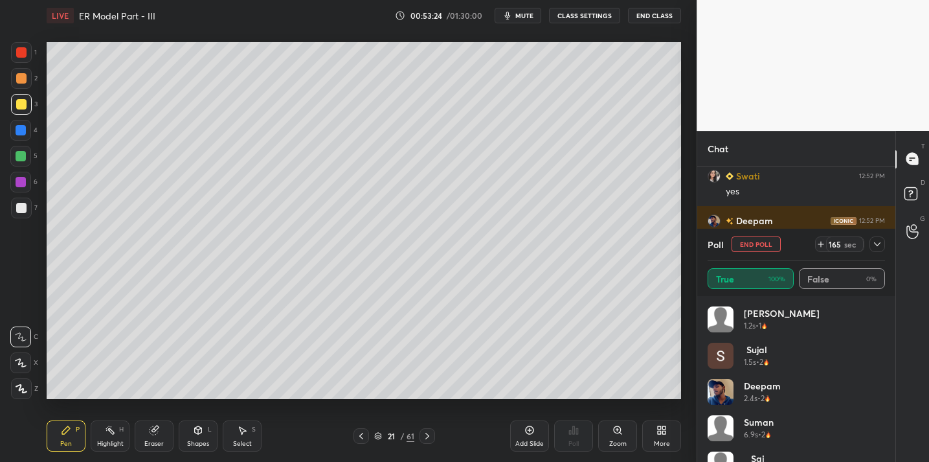
scroll to position [4084, 0]
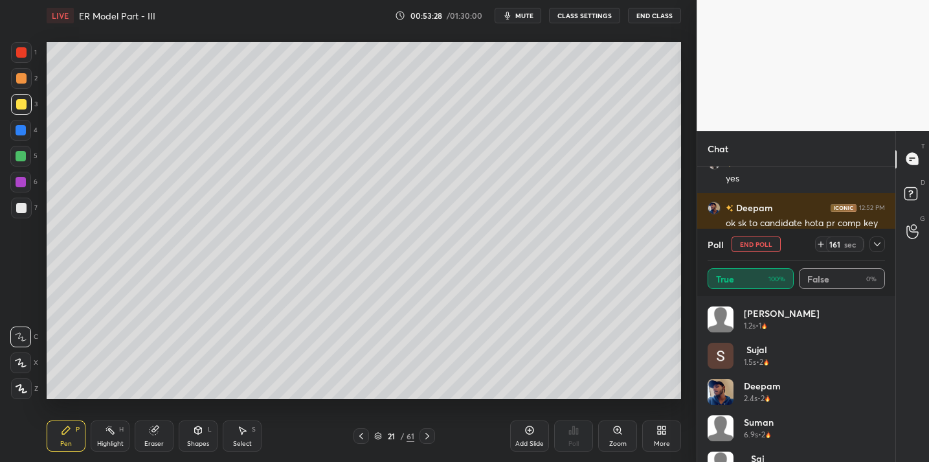
click at [875, 241] on icon at bounding box center [877, 244] width 10 height 10
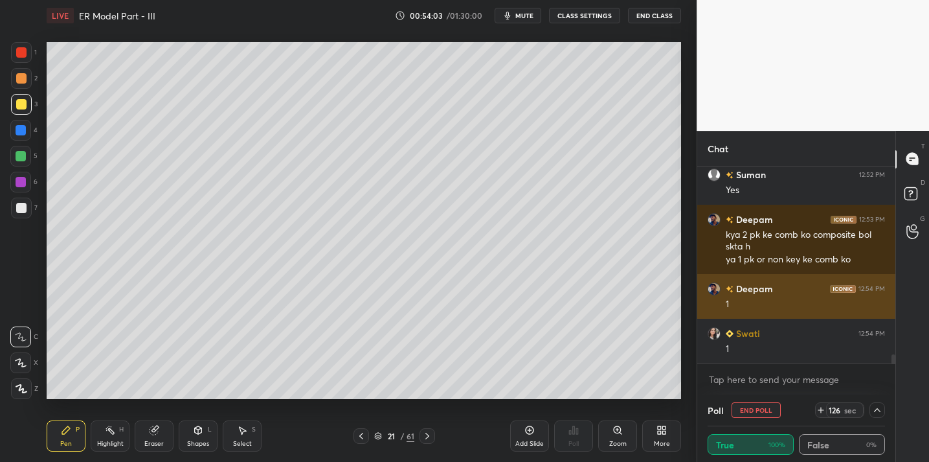
scroll to position [4230, 0]
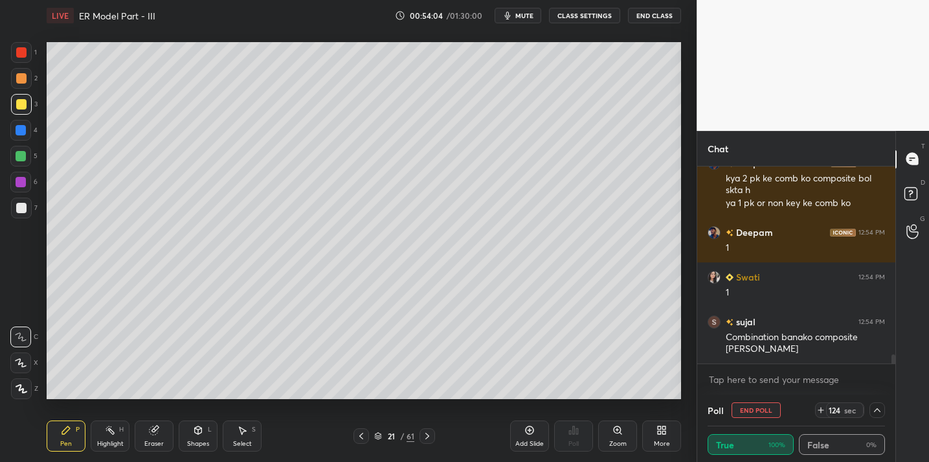
drag, startPoint x: 16, startPoint y: 210, endPoint x: 34, endPoint y: 209, distance: 18.8
click at [17, 211] on div at bounding box center [21, 208] width 10 height 10
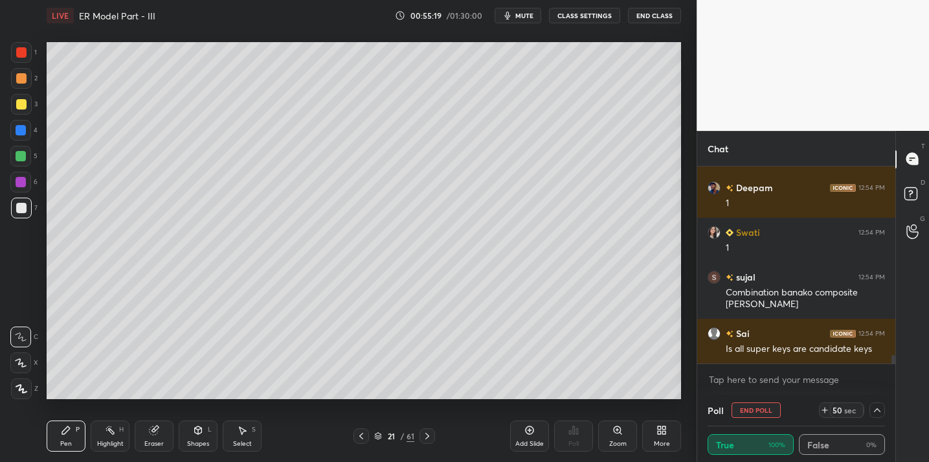
click at [536, 383] on div "Setting up your live class Poll for secs No correct answer Start poll" at bounding box center [363, 220] width 645 height 379
click at [530, 387] on div "Setting up your live class Poll for secs No correct answer Start poll" at bounding box center [363, 220] width 645 height 379
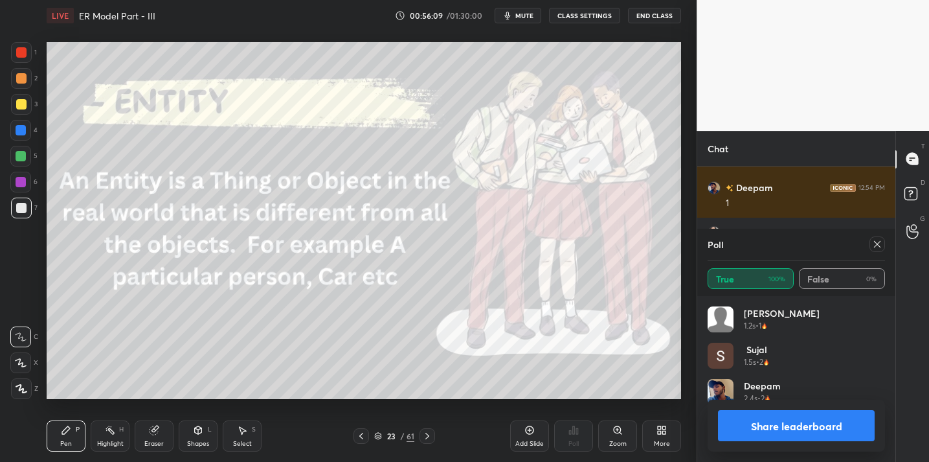
scroll to position [151, 173]
click at [879, 238] on div at bounding box center [877, 244] width 16 height 16
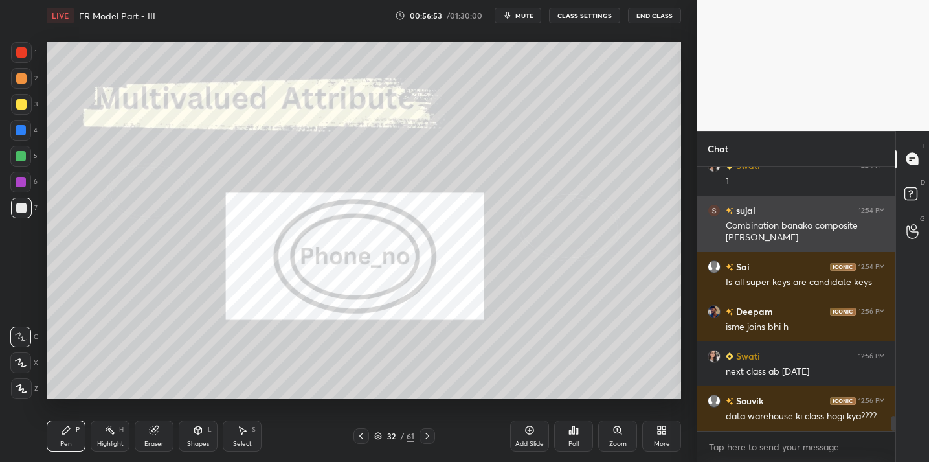
scroll to position [4386, 0]
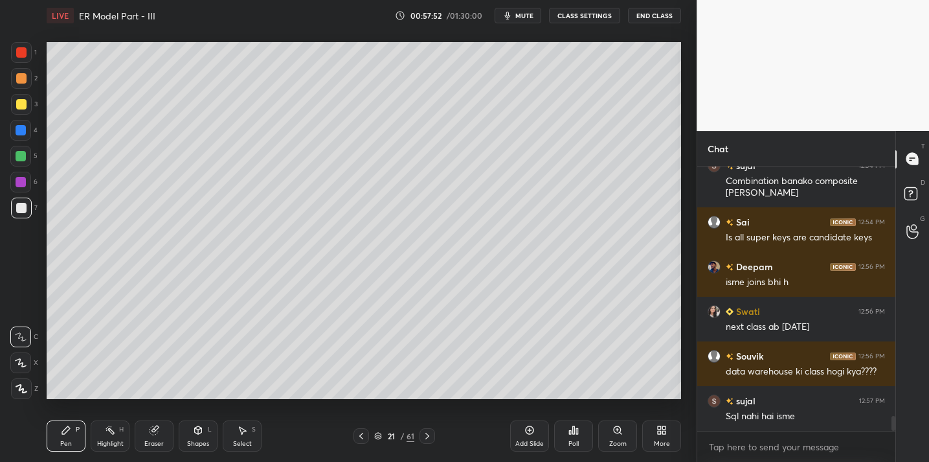
click at [524, 434] on div "Add Slide" at bounding box center [529, 435] width 39 height 31
click at [28, 116] on div "3" at bounding box center [24, 107] width 27 height 26
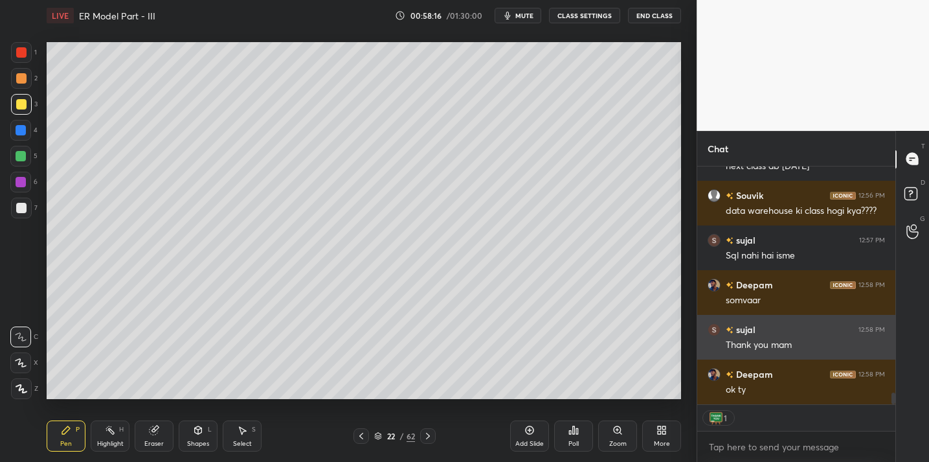
scroll to position [4591, 0]
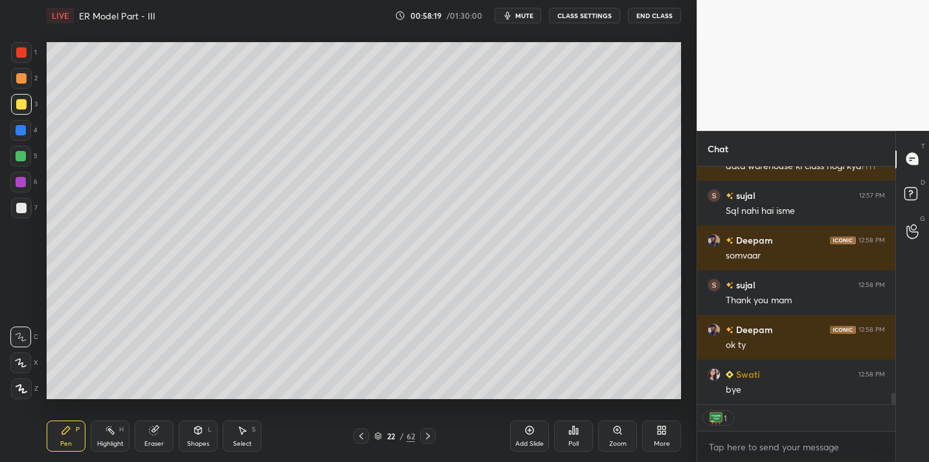
click at [644, 17] on button "End Class" at bounding box center [654, 16] width 53 height 16
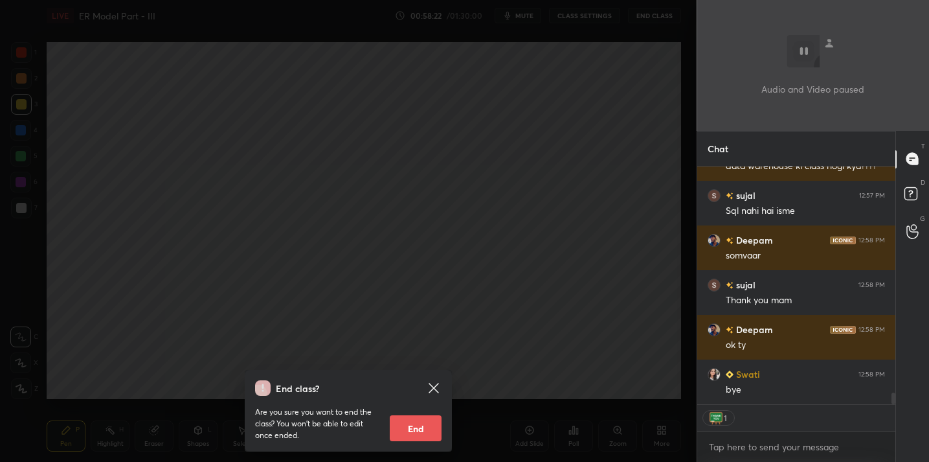
click at [419, 431] on button "End" at bounding box center [416, 428] width 52 height 26
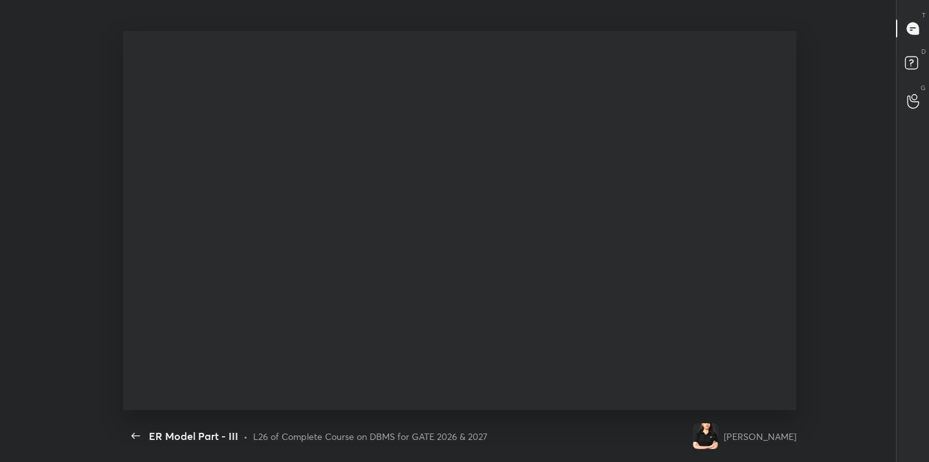
scroll to position [0, 0]
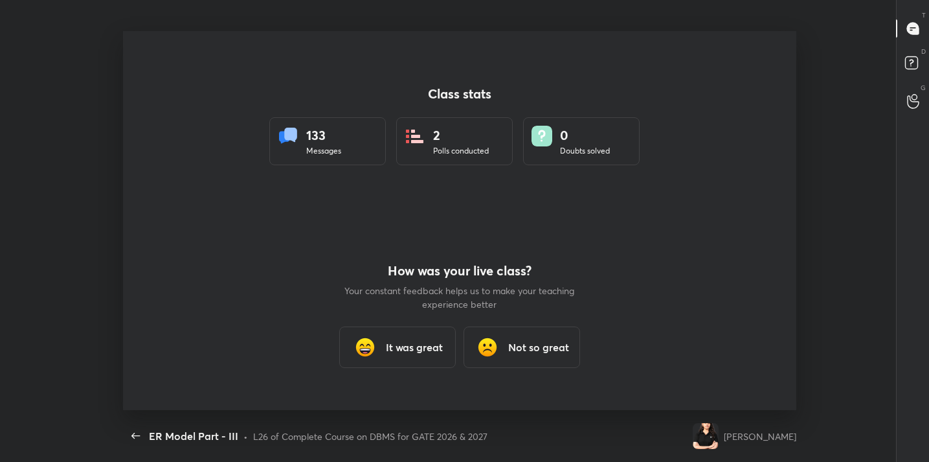
type textarea "x"
